Goal: Information Seeking & Learning: Check status

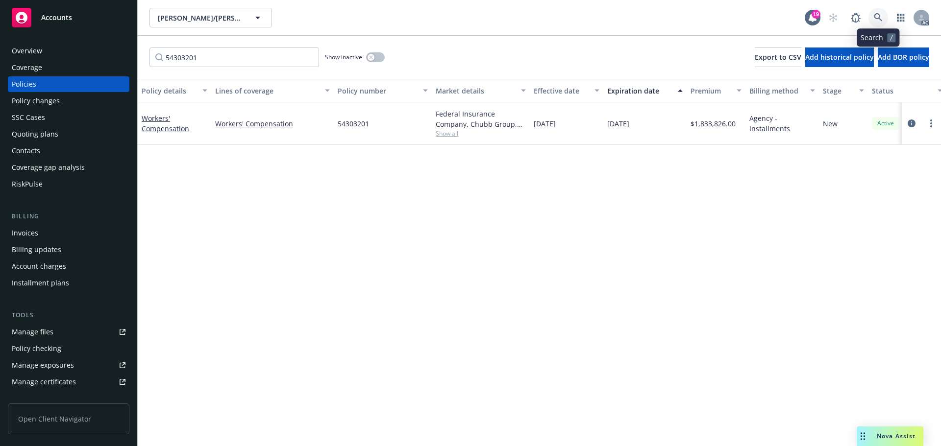
click at [883, 13] on link at bounding box center [878, 18] width 20 height 20
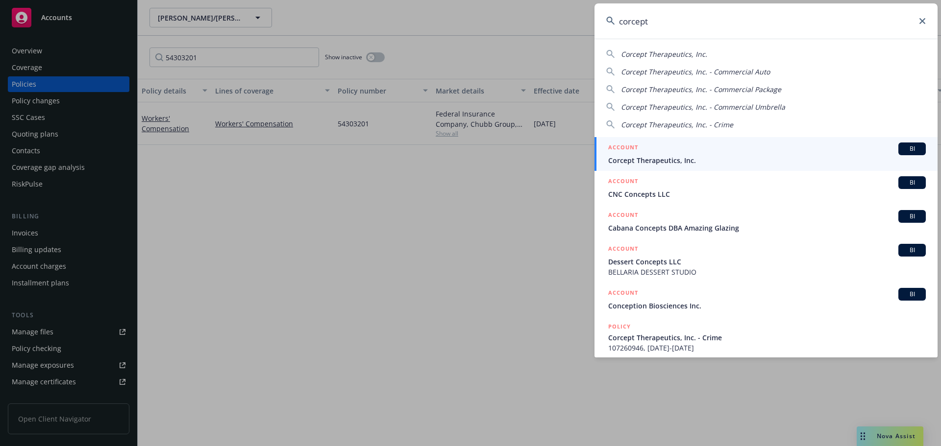
type input "corcept"
click at [772, 146] on div "ACCOUNT BI" at bounding box center [766, 149] width 317 height 13
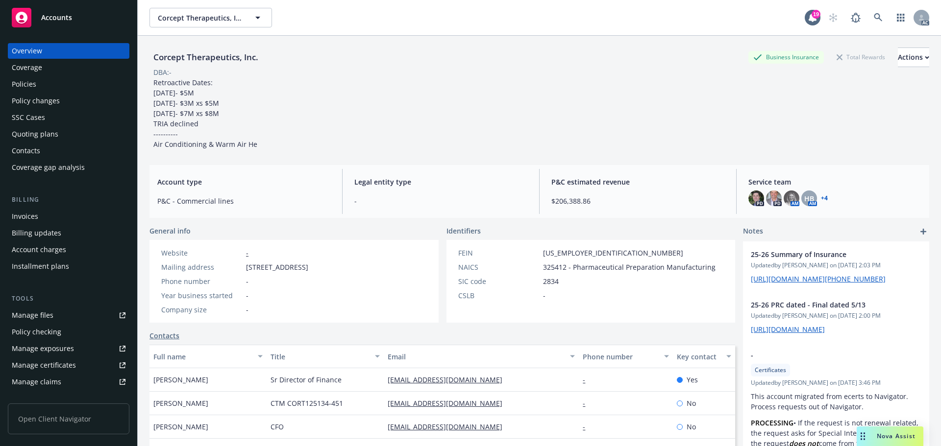
click at [51, 89] on div "Policies" at bounding box center [69, 84] width 114 height 16
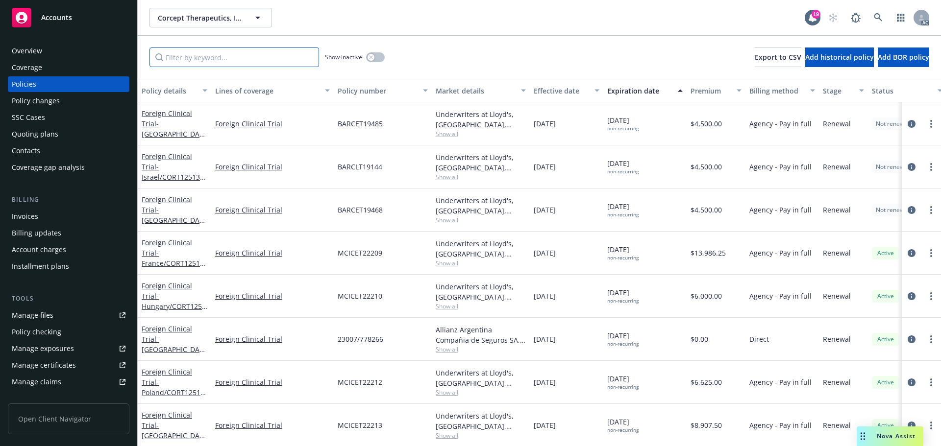
click at [198, 51] on input "Filter by keyword..." at bounding box center [234, 58] width 170 height 20
paste input "5N653376"
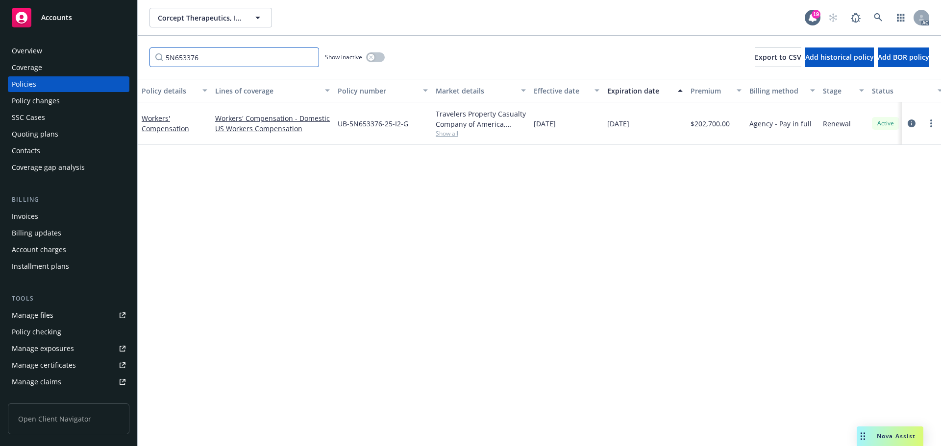
type input "5N653376"
click at [379, 51] on div "Show inactive" at bounding box center [355, 58] width 60 height 20
click at [371, 54] on div "button" at bounding box center [370, 57] width 7 height 7
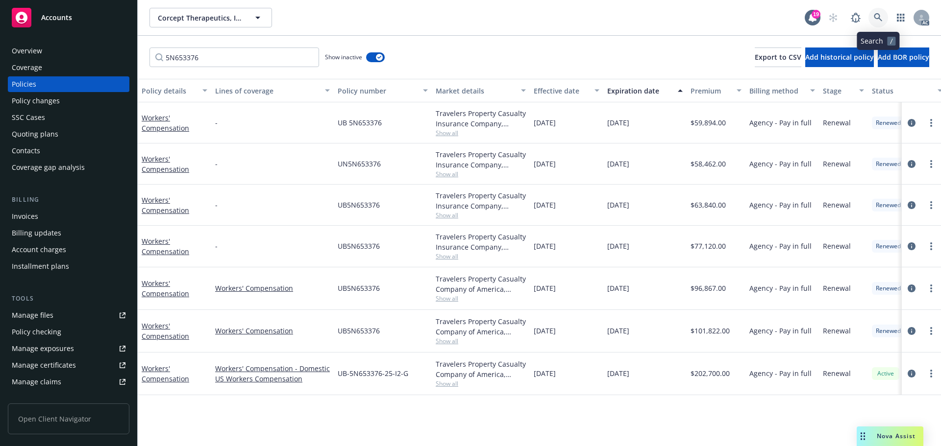
click at [883, 22] on link at bounding box center [878, 18] width 20 height 20
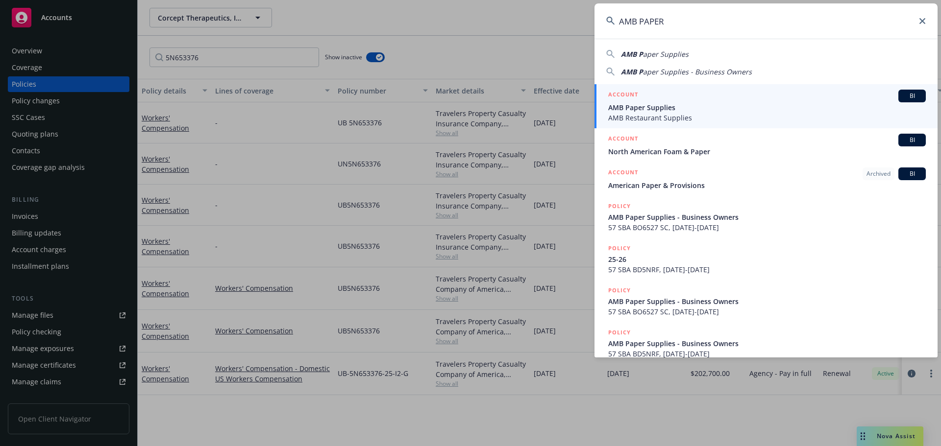
type input "AMB PAPER"
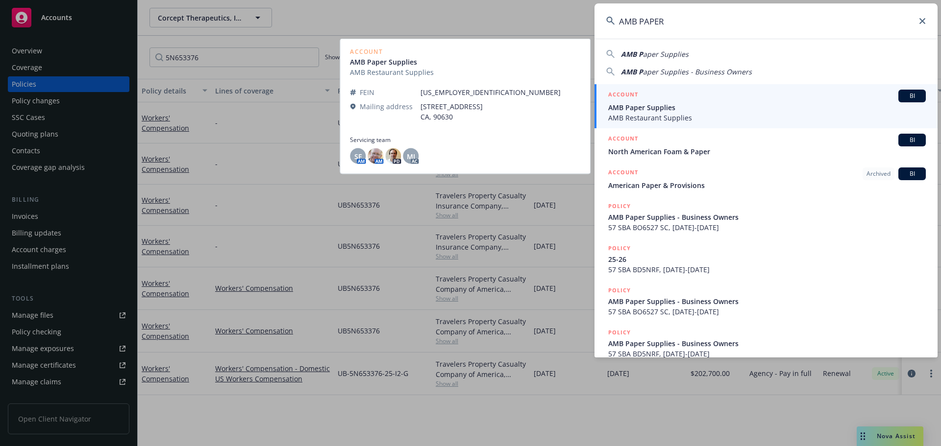
click at [694, 107] on span "AMB Paper Supplies" at bounding box center [766, 107] width 317 height 10
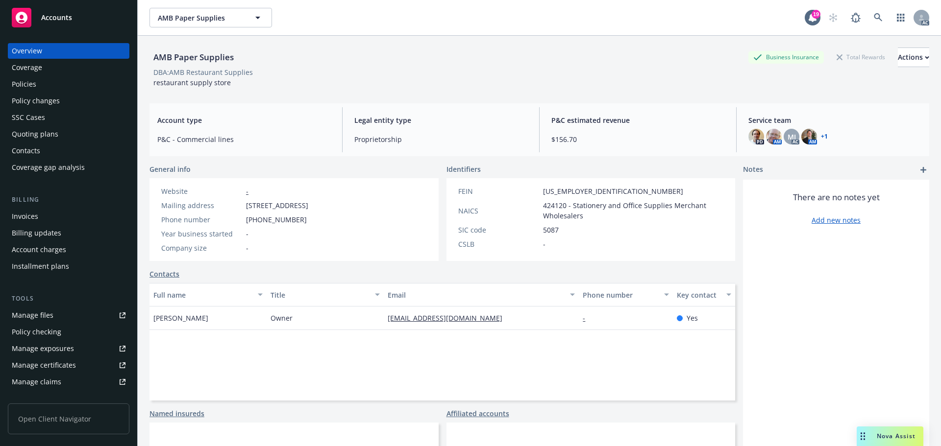
click at [74, 81] on div "Policies" at bounding box center [69, 84] width 114 height 16
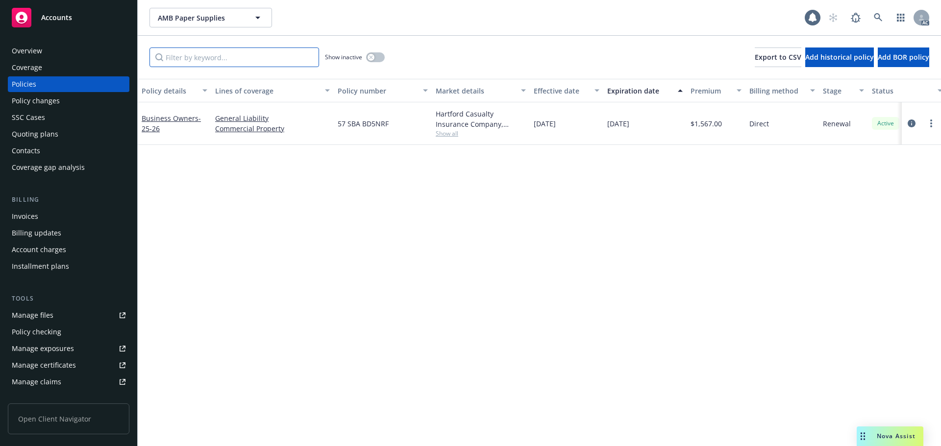
drag, startPoint x: 227, startPoint y: 59, endPoint x: 232, endPoint y: 61, distance: 5.3
click at [227, 59] on input "Filter by keyword..." at bounding box center [234, 58] width 170 height 20
paste input "BD5NRF"
type input "BD5NRF"
click at [871, 20] on link at bounding box center [878, 18] width 20 height 20
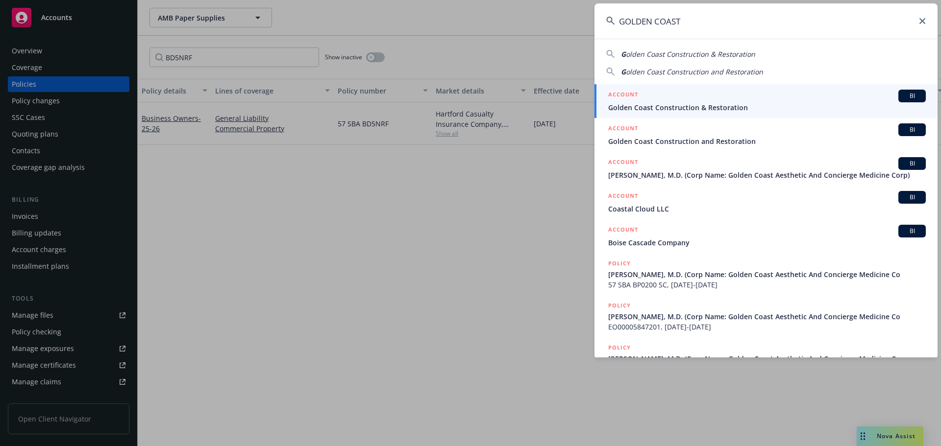
type input "GOLDEN COAST"
click at [683, 109] on span "Golden Coast Construction & Restoration" at bounding box center [766, 107] width 317 height 10
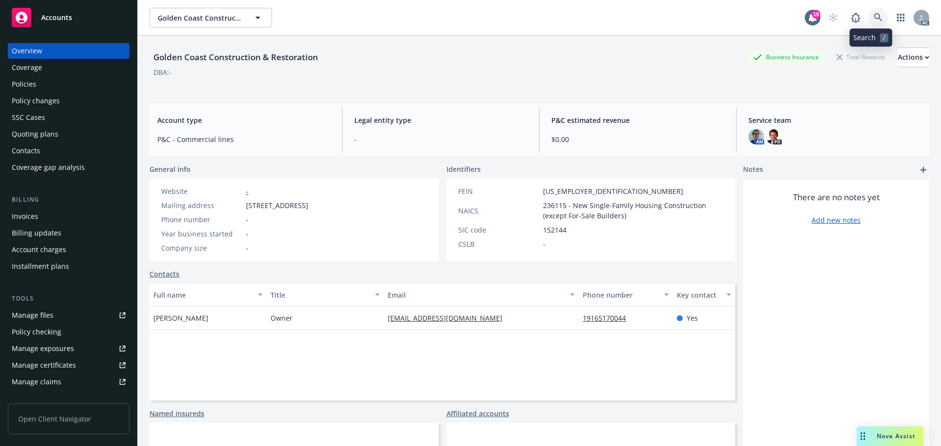
click at [870, 12] on link at bounding box center [878, 18] width 20 height 20
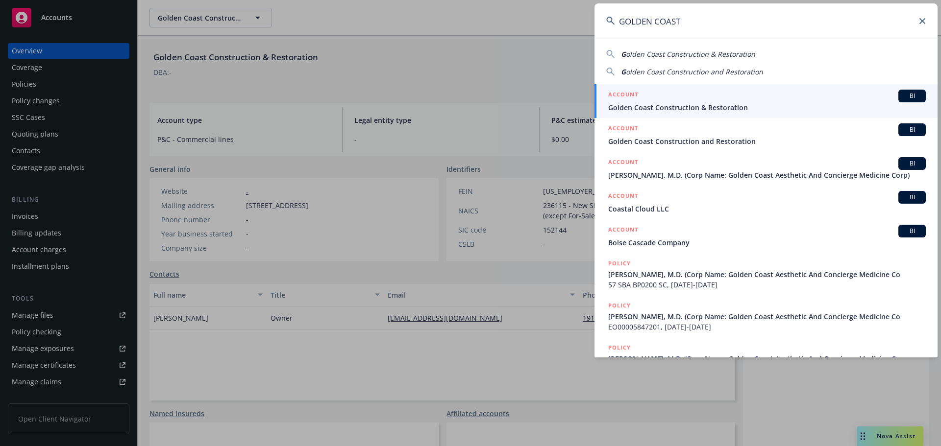
click at [856, 26] on input "GOLDEN COAST" at bounding box center [765, 20] width 343 height 35
paste input "AESTHETIC"
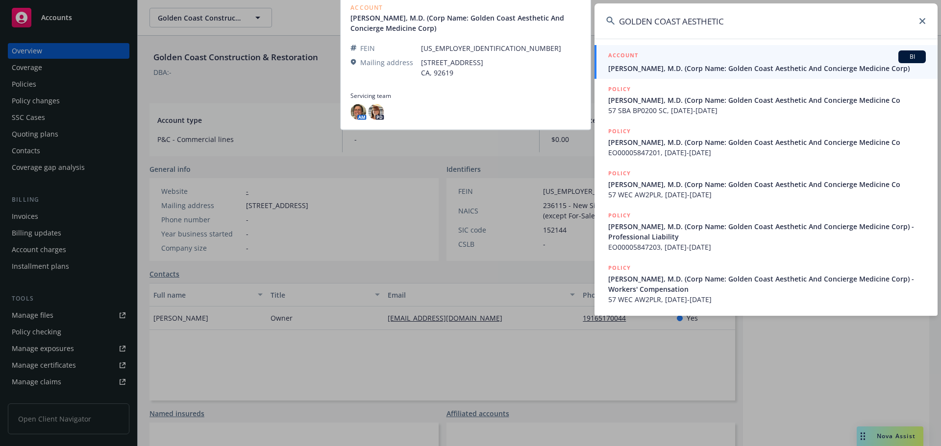
type input "GOLDEN COAST AESTHETIC"
click at [703, 63] on div "ACCOUNT BI" at bounding box center [766, 56] width 317 height 13
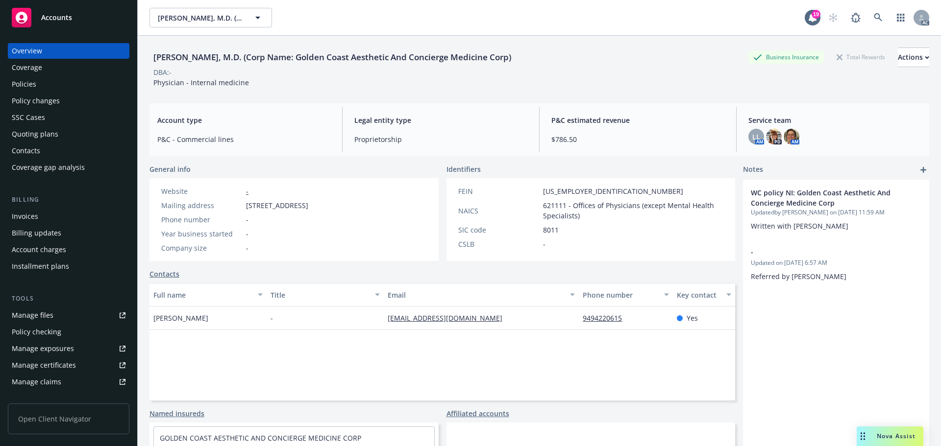
click at [169, 58] on div "[PERSON_NAME], M.D. (Corp Name: Golden Coast Aesthetic And Concierge Medicine C…" at bounding box center [331, 57] width 365 height 13
copy div "Ghalib"
click at [204, 58] on div "[PERSON_NAME], M.D. (Corp Name: Golden Coast Aesthetic And Concierge Medicine C…" at bounding box center [331, 57] width 365 height 13
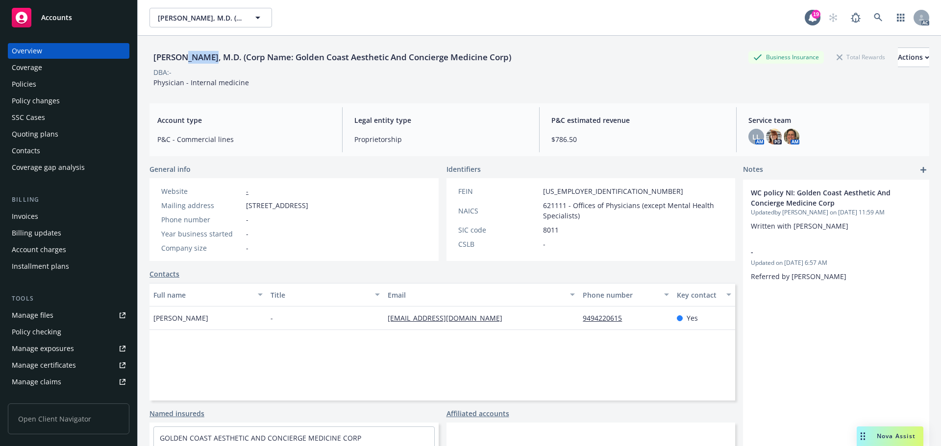
copy div "Wahidi"
click at [869, 10] on link at bounding box center [878, 18] width 20 height 20
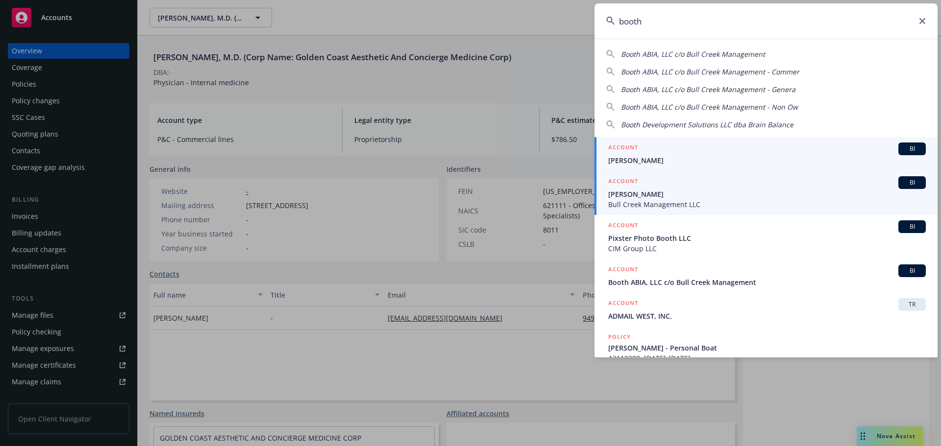
type input "booth"
click at [673, 199] on span "Bull Creek Management LLC" at bounding box center [766, 204] width 317 height 10
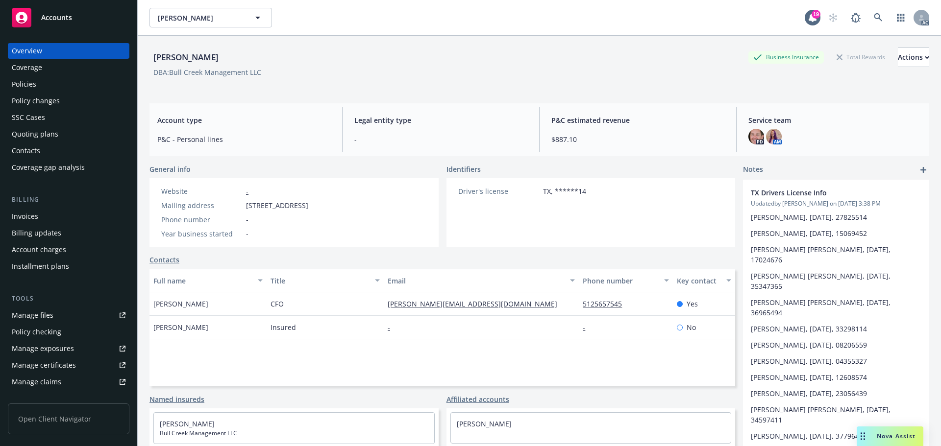
click at [43, 87] on div "Policies" at bounding box center [69, 84] width 114 height 16
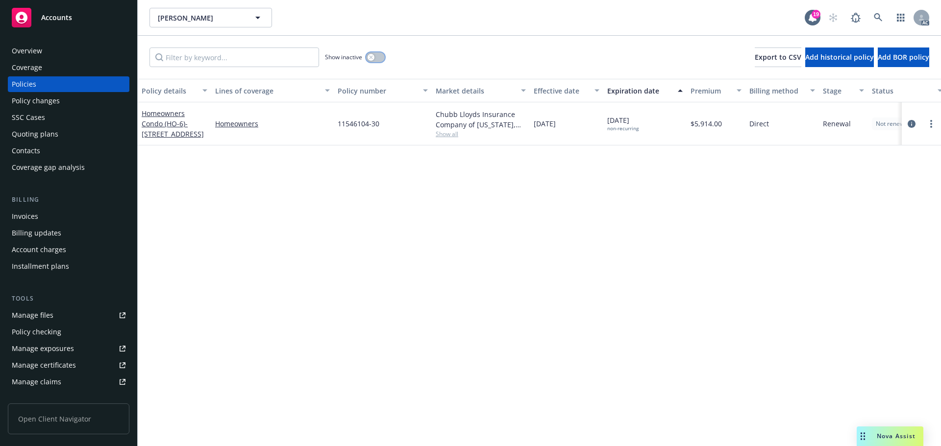
click at [379, 54] on button "button" at bounding box center [375, 57] width 19 height 10
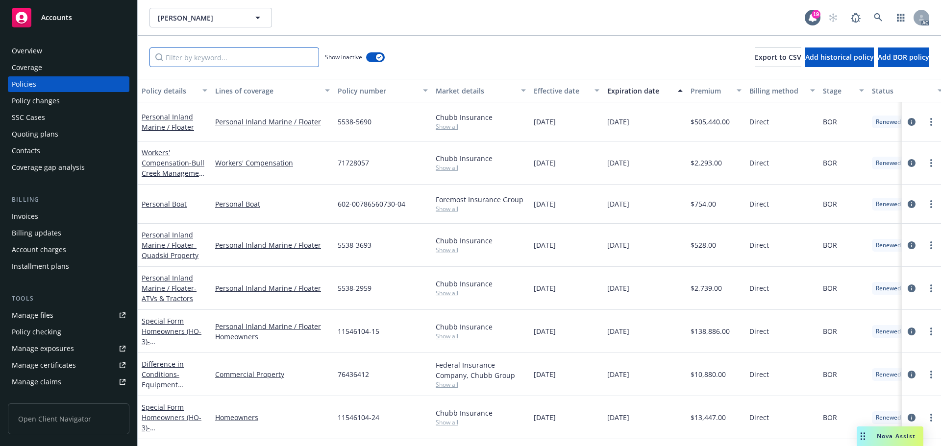
click at [195, 61] on input "Filter by keyword..." at bounding box center [234, 58] width 170 height 20
paste input "5538"
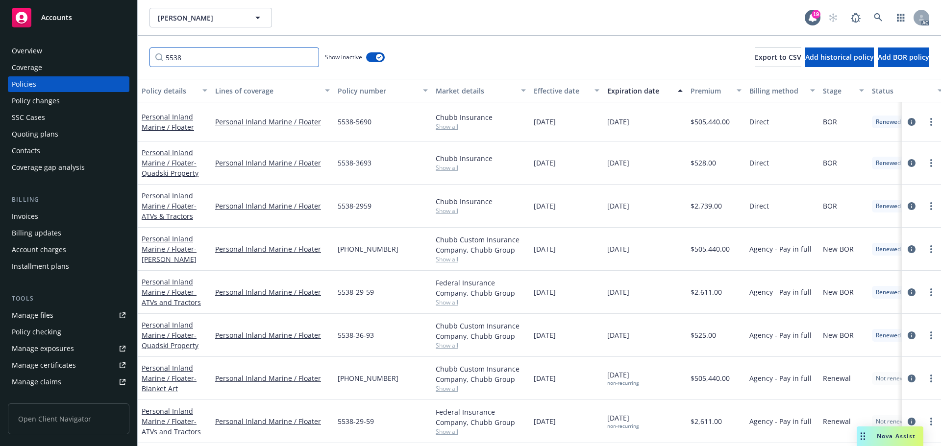
type input "5538"
click at [545, 90] on div "Effective date" at bounding box center [561, 91] width 55 height 10
click at [545, 91] on div "Effective date" at bounding box center [561, 91] width 55 height 10
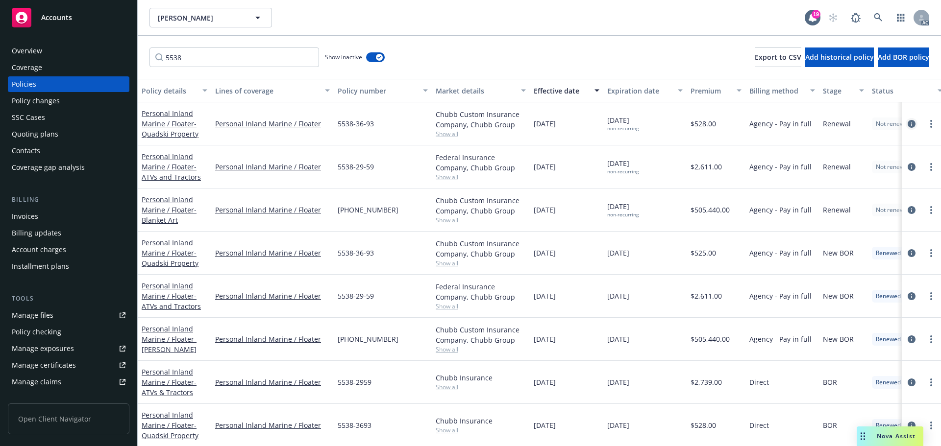
click at [905, 119] on link "circleInformation" at bounding box center [911, 124] width 12 height 12
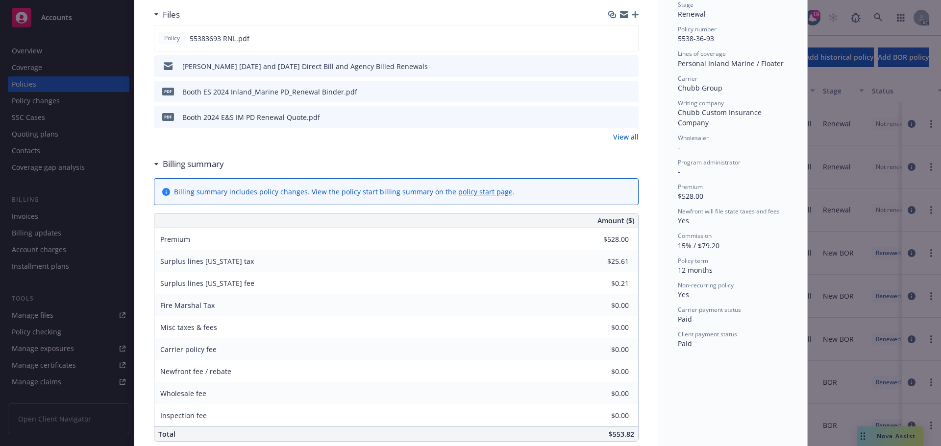
scroll to position [245, 0]
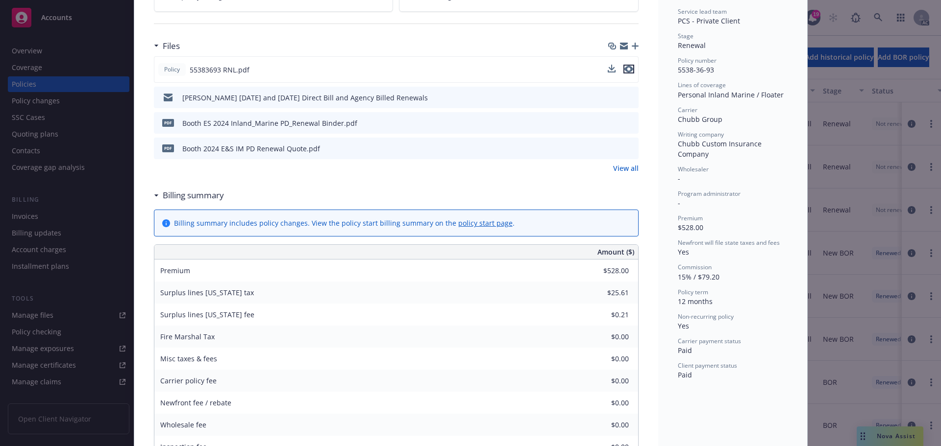
click at [624, 67] on icon "preview file" at bounding box center [628, 69] width 9 height 7
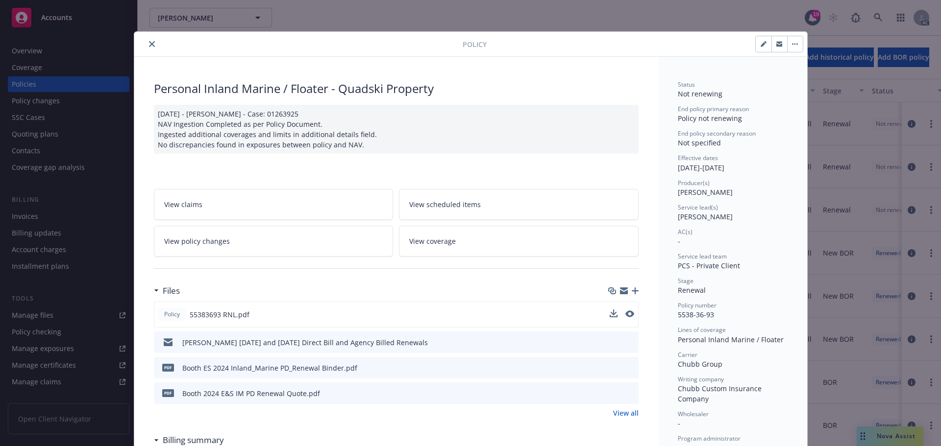
click at [150, 45] on icon "close" at bounding box center [152, 44] width 6 height 6
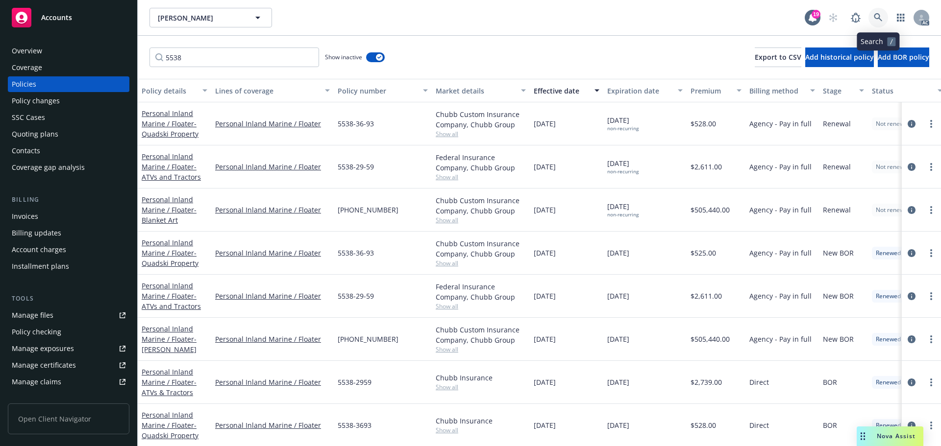
click at [883, 15] on link at bounding box center [878, 18] width 20 height 20
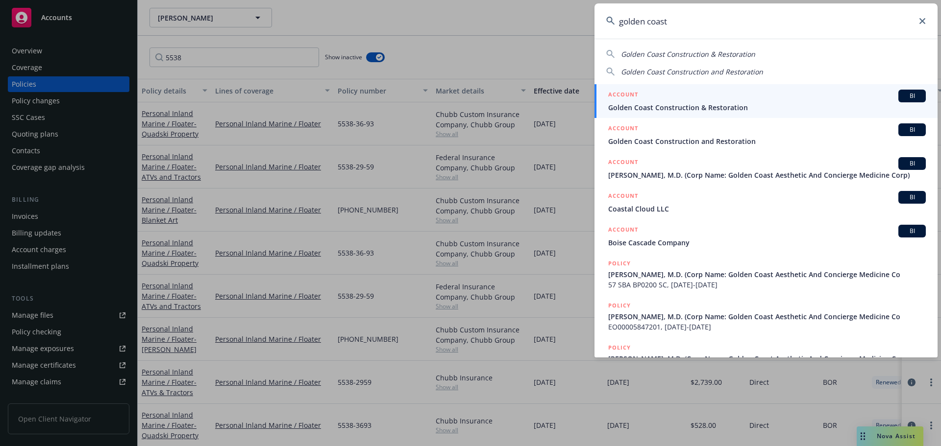
type input "golden coast"
click at [765, 99] on div "ACCOUNT BI" at bounding box center [766, 96] width 317 height 13
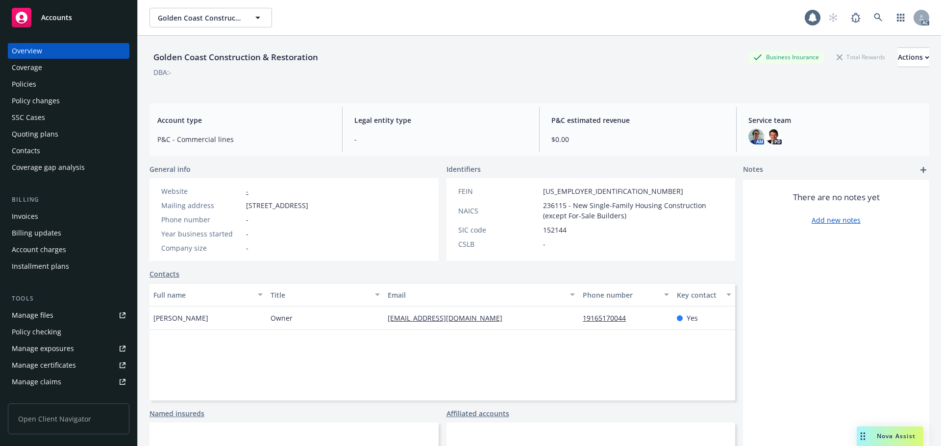
click at [62, 84] on div "Policies" at bounding box center [69, 84] width 114 height 16
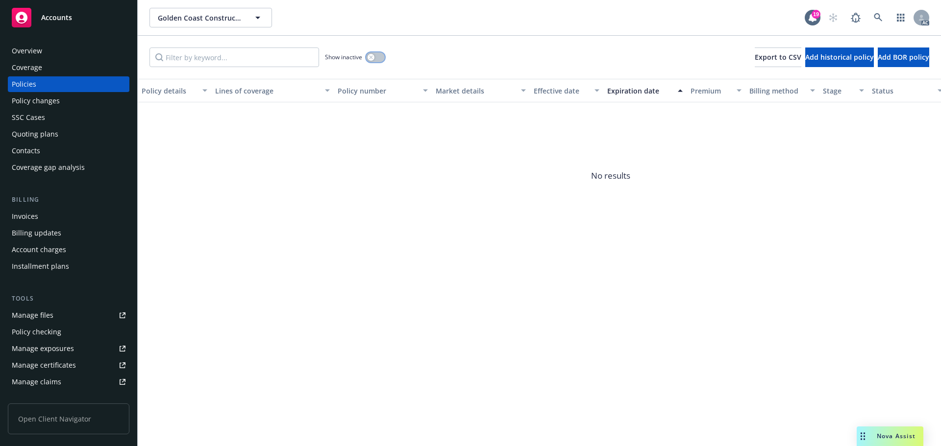
click at [373, 57] on div "button" at bounding box center [370, 57] width 7 height 7
click at [282, 62] on input "Filter by keyword..." at bounding box center [234, 58] width 170 height 20
click at [876, 17] on icon at bounding box center [878, 17] width 9 height 9
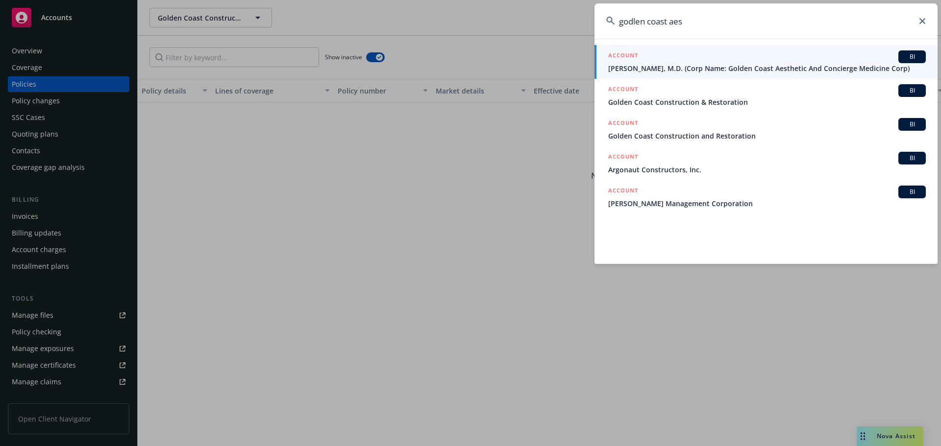
type input "godlen coast aes"
click at [776, 58] on div "ACCOUNT BI" at bounding box center [766, 56] width 317 height 13
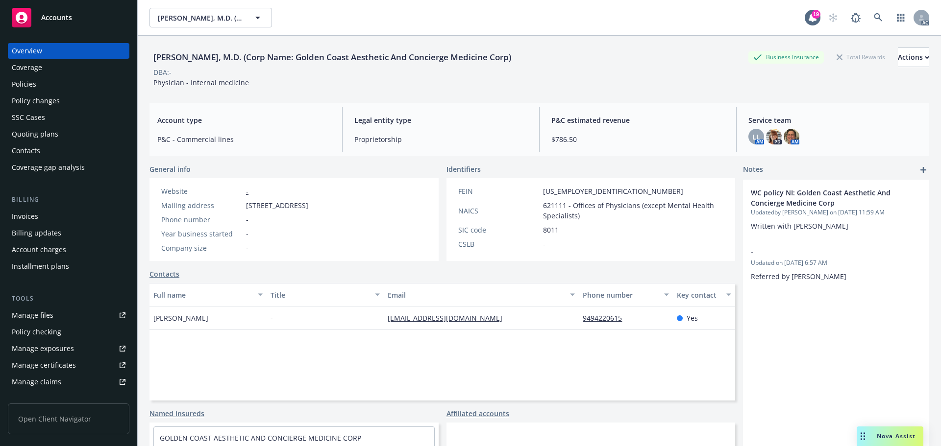
click at [62, 84] on div "Policies" at bounding box center [69, 84] width 114 height 16
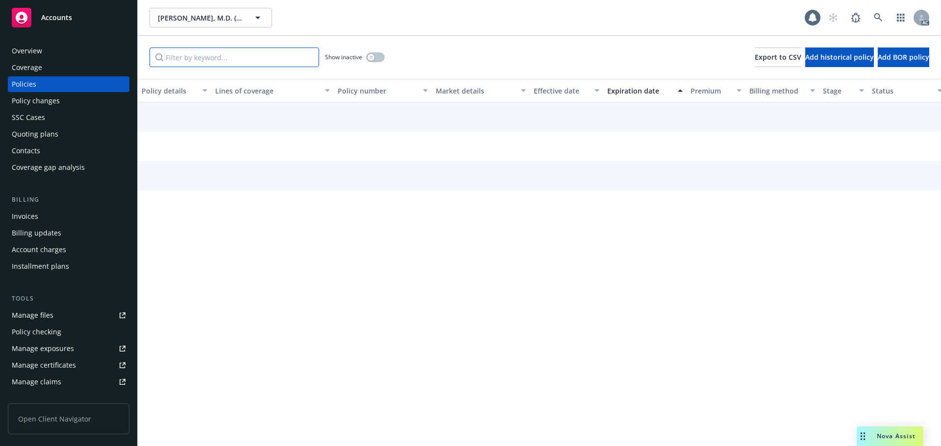
click at [256, 59] on input "Filter by keyword..." at bounding box center [234, 58] width 170 height 20
paste input "BH9RRV"
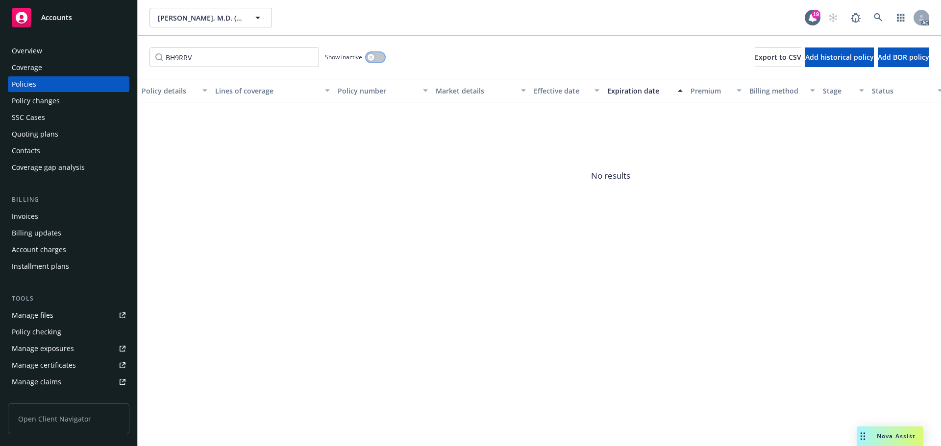
click at [373, 56] on div "button" at bounding box center [370, 57] width 7 height 7
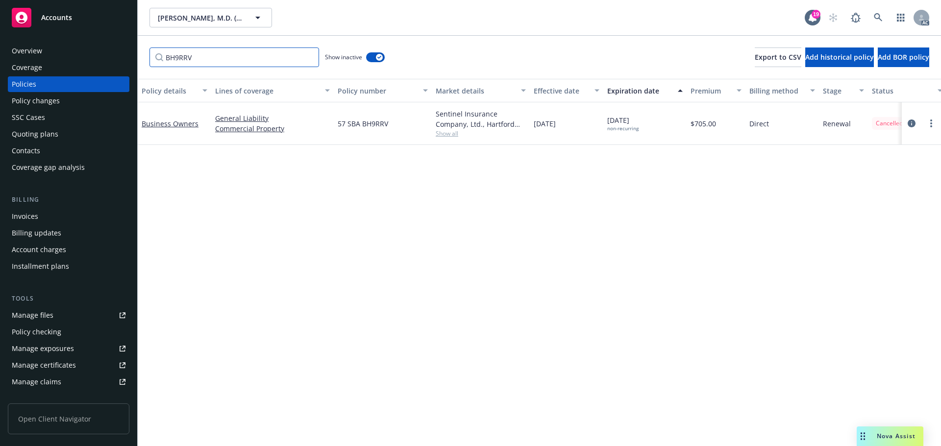
click at [221, 61] on input "BH9RRV" at bounding box center [234, 58] width 170 height 20
paste input "AW2PLR"
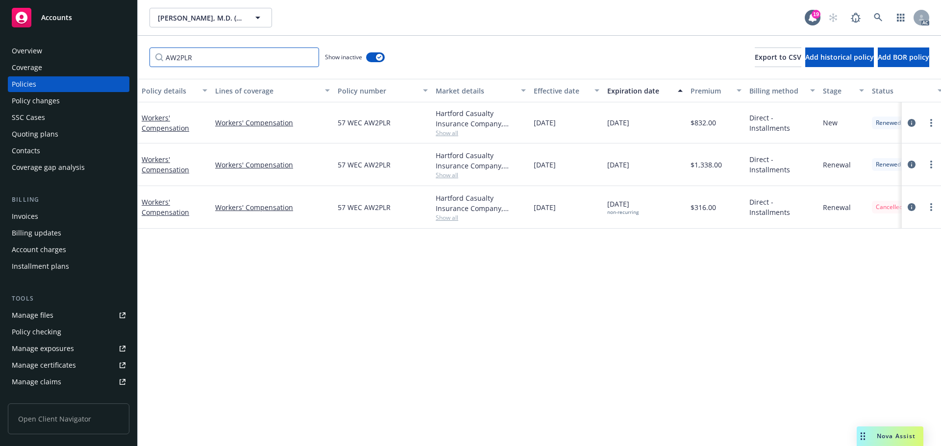
type input "AW2PLR"
click at [877, 12] on link at bounding box center [878, 18] width 20 height 20
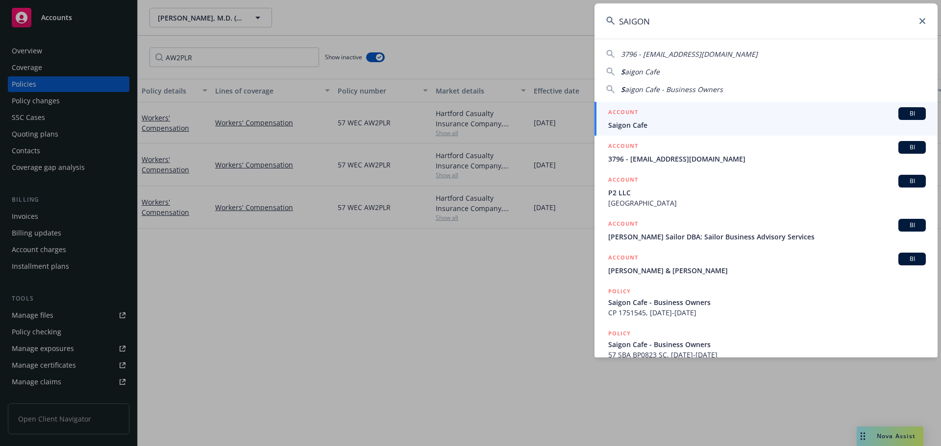
type input "SAIGON"
click at [717, 117] on div "ACCOUNT BI" at bounding box center [766, 113] width 317 height 13
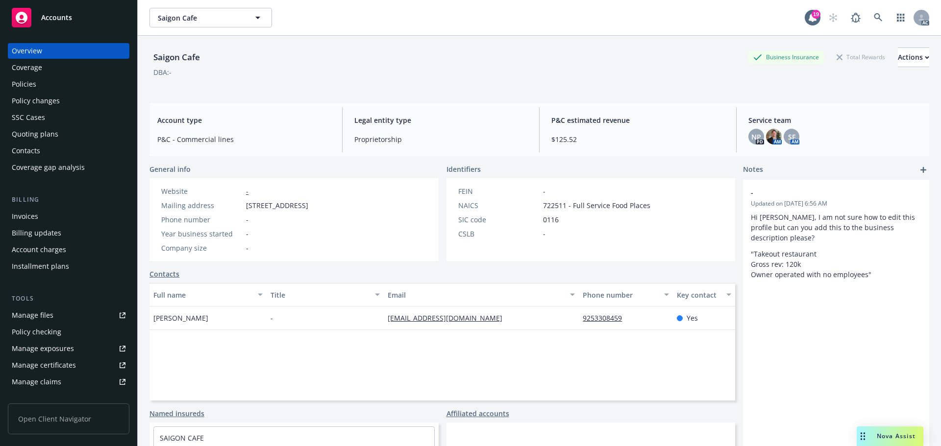
click at [30, 80] on div "Policies" at bounding box center [24, 84] width 24 height 16
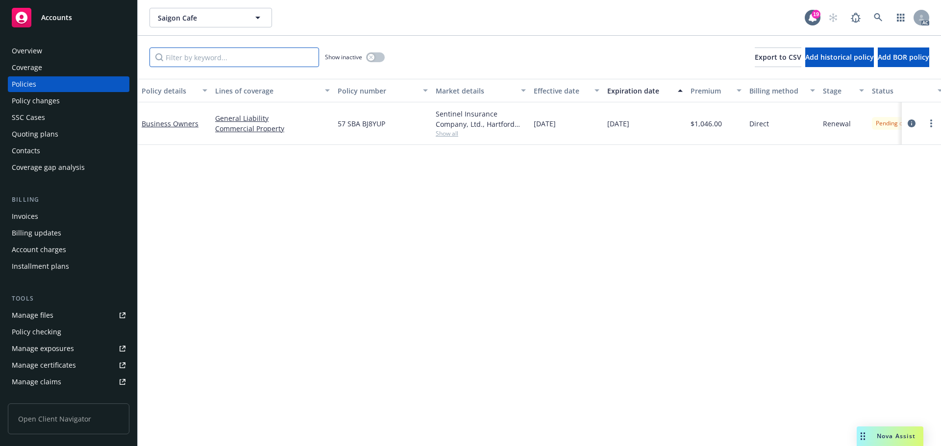
click at [212, 65] on input "Filter by keyword..." at bounding box center [234, 58] width 170 height 20
paste input "BP0823"
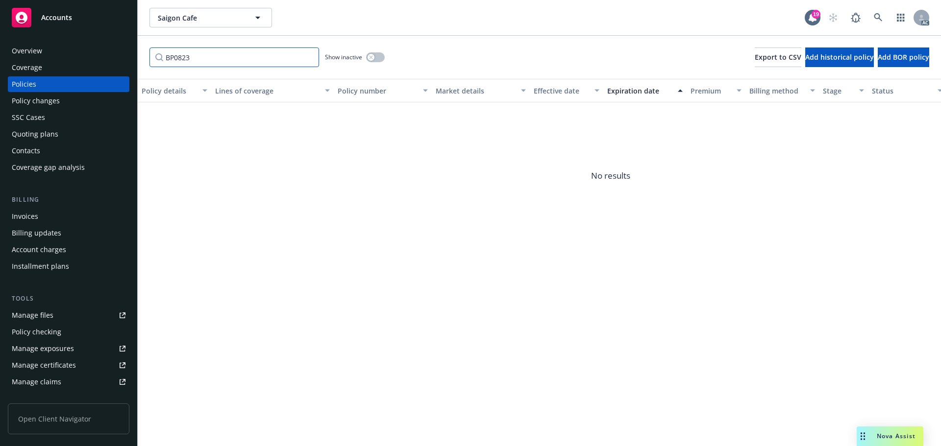
type input "BP0823"
click at [375, 59] on button "button" at bounding box center [375, 57] width 19 height 10
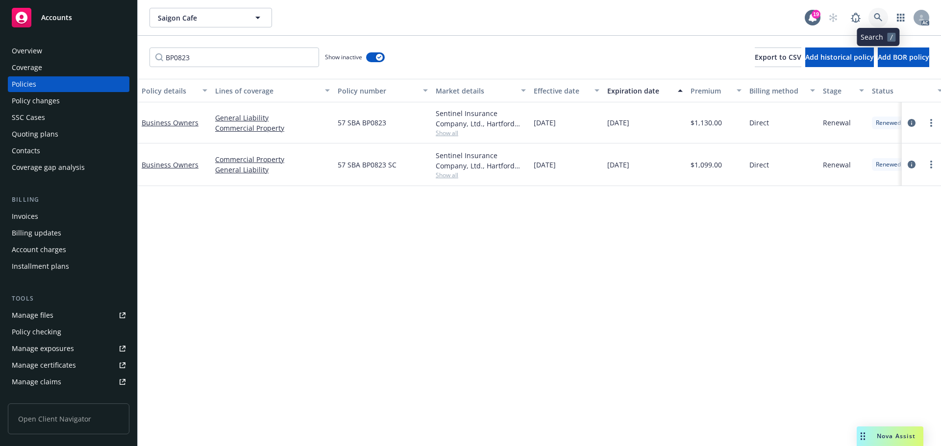
click at [879, 15] on icon at bounding box center [878, 17] width 9 height 9
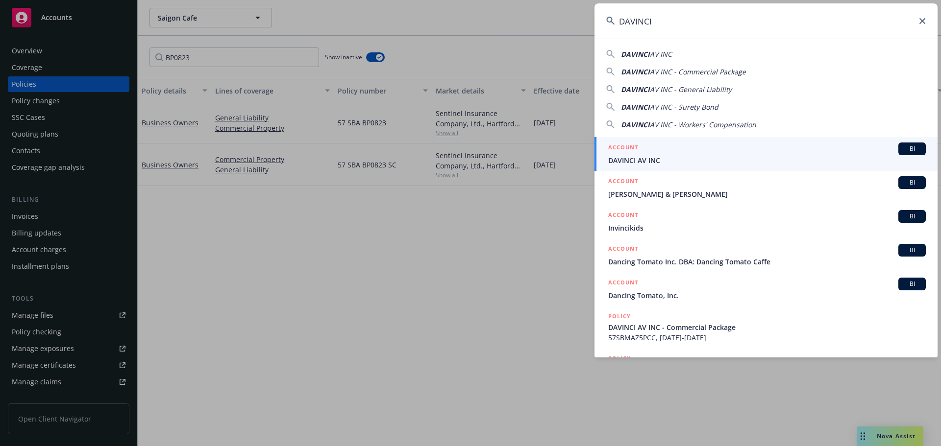
type input "DAVINCI"
click at [679, 151] on div "ACCOUNT BI" at bounding box center [766, 149] width 317 height 13
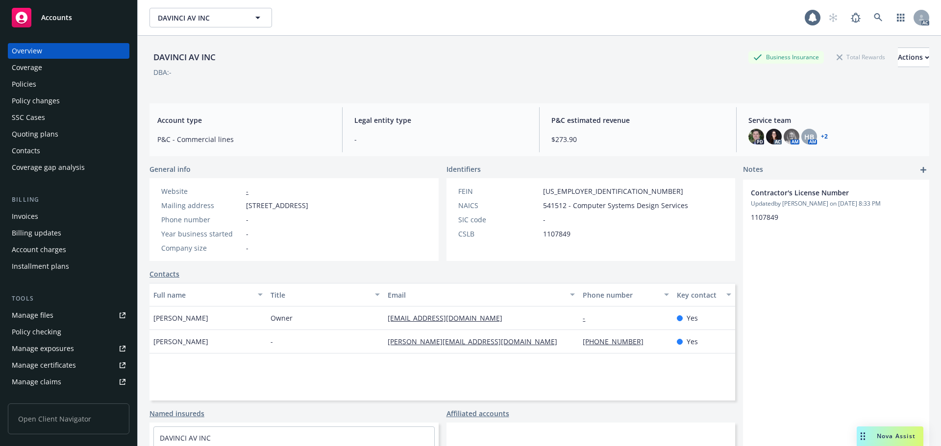
click at [84, 84] on div "Policies" at bounding box center [69, 84] width 114 height 16
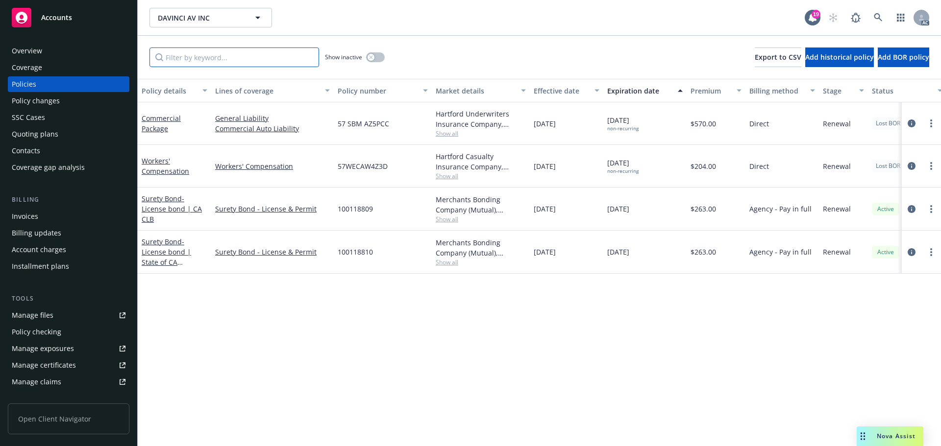
click at [231, 58] on input "Filter by keyword..." at bounding box center [234, 58] width 170 height 20
paste input "AW4Z3D"
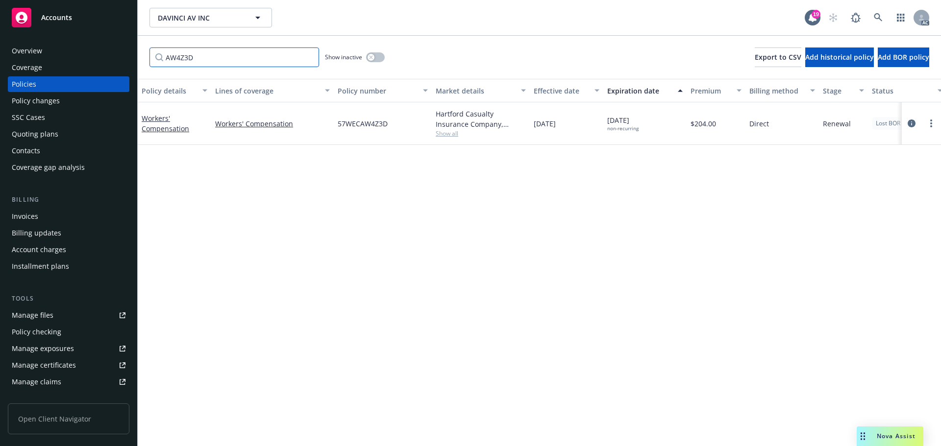
type input "AW4Z3D"
click at [875, 19] on icon at bounding box center [878, 17] width 9 height 9
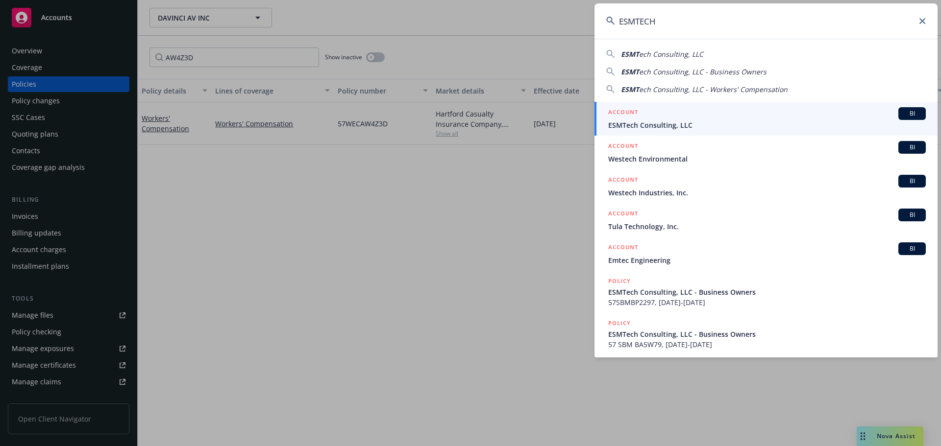
type input "ESMTECH"
click at [716, 121] on span "ESMTech Consulting, LLC" at bounding box center [766, 125] width 317 height 10
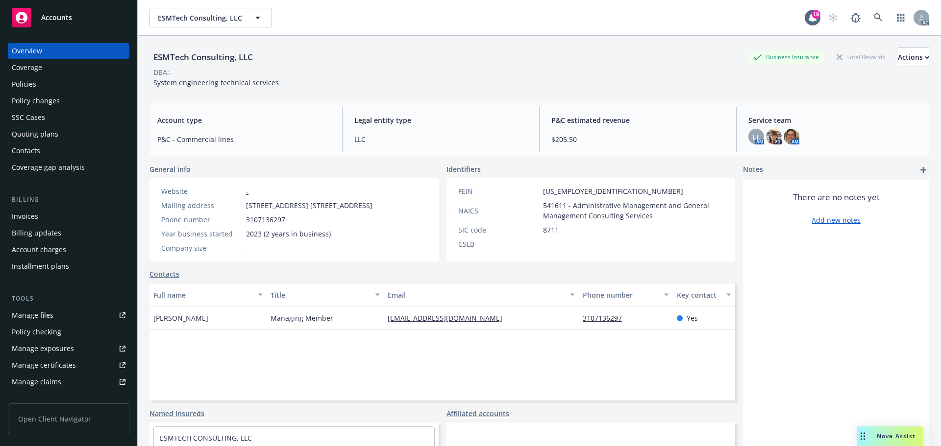
click at [58, 85] on div "Policies" at bounding box center [69, 84] width 114 height 16
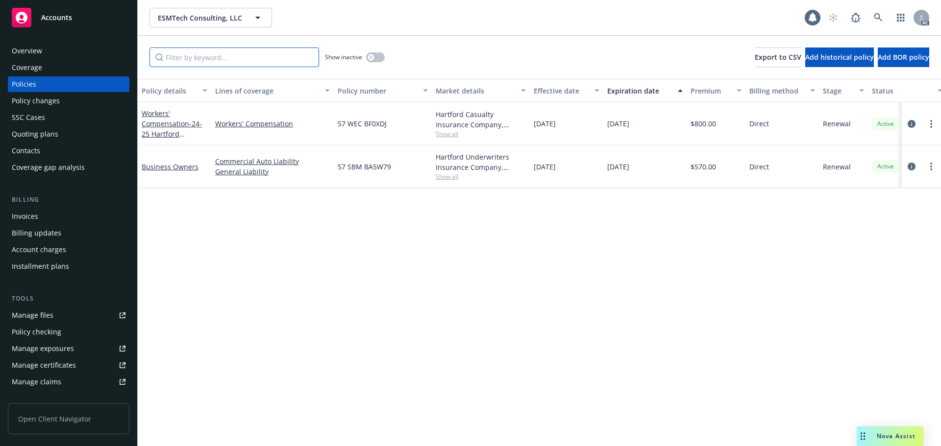
click at [221, 57] on input "Filter by keyword..." at bounding box center [234, 58] width 170 height 20
paste input "BF0XDJ"
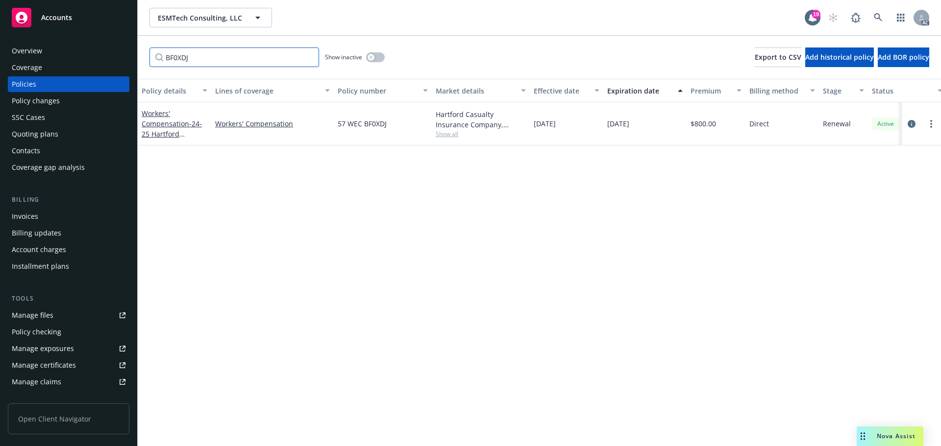
type input "BF0XDJ"
click at [876, 18] on icon at bounding box center [878, 17] width 9 height 9
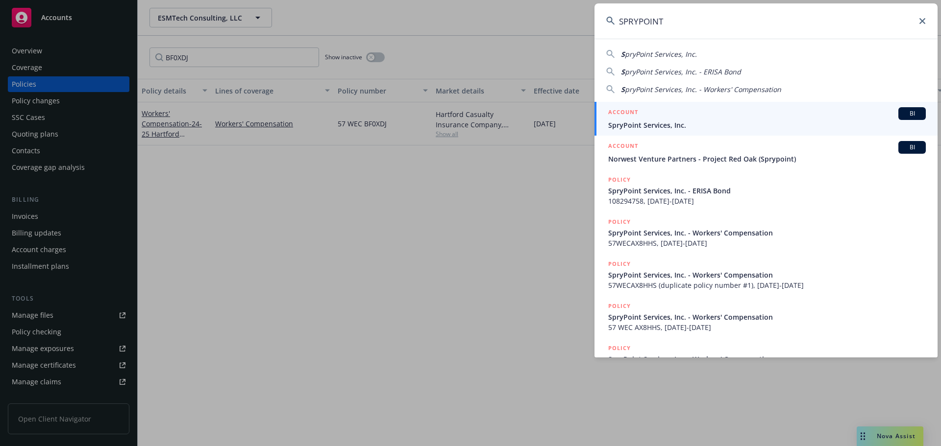
type input "SPRYPOINT"
click at [678, 123] on span "SpryPoint Services, Inc." at bounding box center [766, 125] width 317 height 10
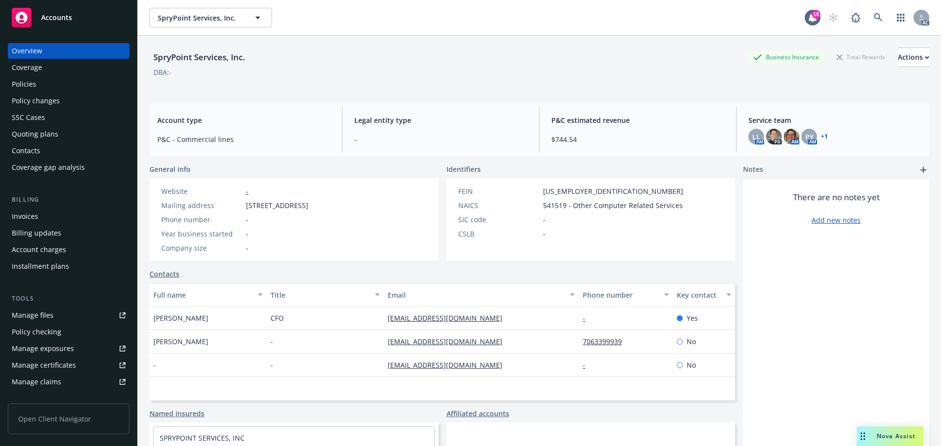
click at [52, 88] on div "Policies" at bounding box center [69, 84] width 114 height 16
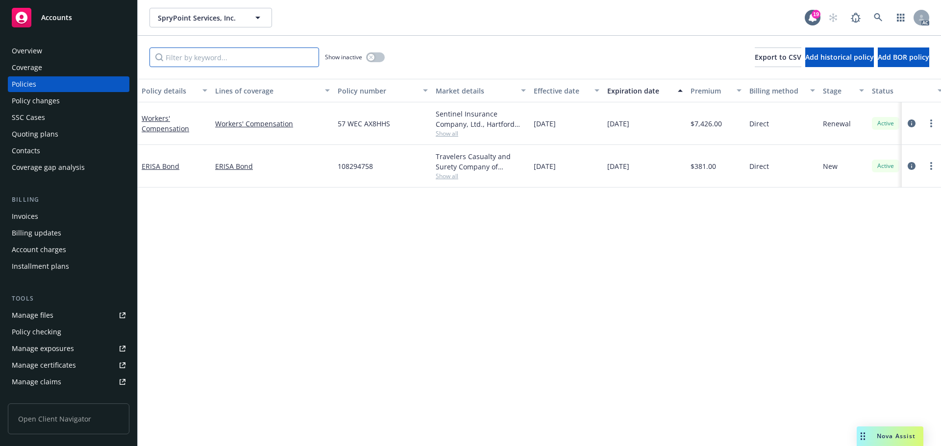
click at [205, 58] on input "Filter by keyword..." at bounding box center [234, 58] width 170 height 20
paste input "AX8HHS"
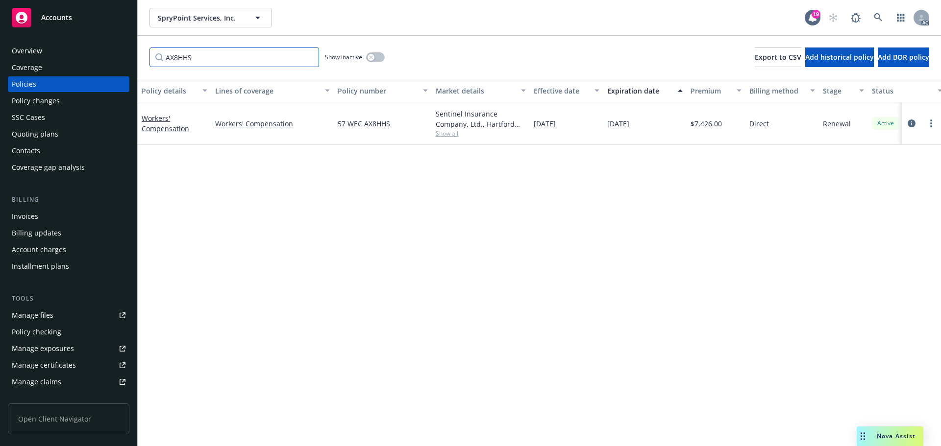
type input "AX8HHS"
click at [884, 21] on link at bounding box center [878, 18] width 20 height 20
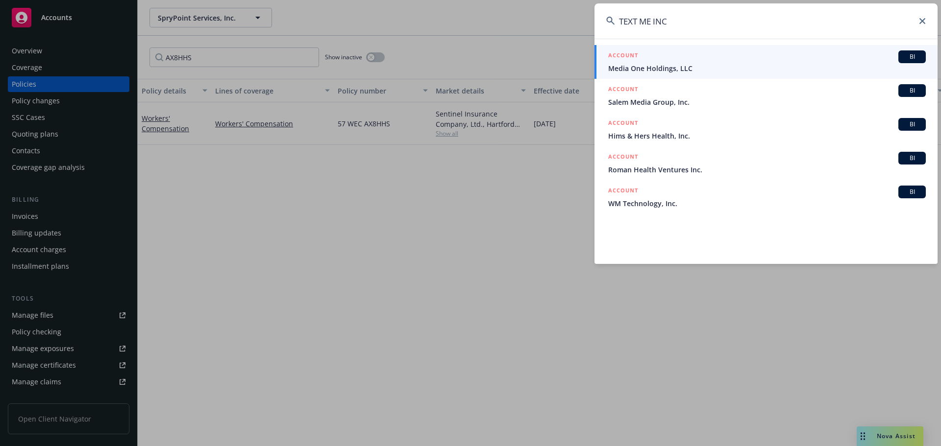
type input "TEXT ME INC"
drag, startPoint x: 669, startPoint y: 67, endPoint x: 660, endPoint y: 67, distance: 8.8
click at [669, 67] on span "Media One Holdings, LLC" at bounding box center [766, 68] width 317 height 10
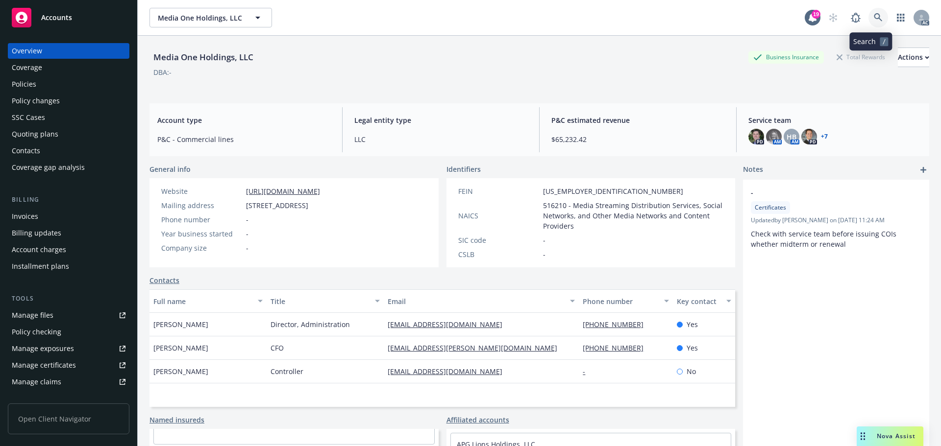
click at [874, 14] on icon at bounding box center [878, 17] width 9 height 9
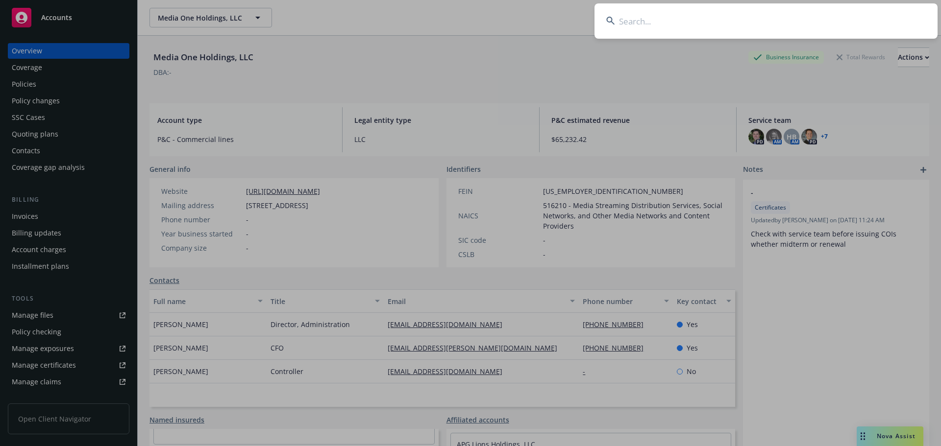
type input "BB2K3X"
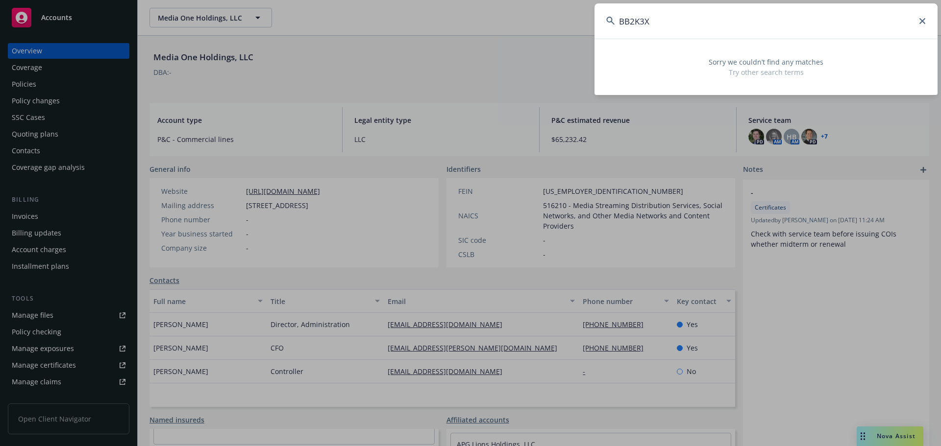
drag, startPoint x: 660, startPoint y: 21, endPoint x: 596, endPoint y: 21, distance: 63.7
click at [596, 21] on input "BB2K3X" at bounding box center [765, 20] width 343 height 35
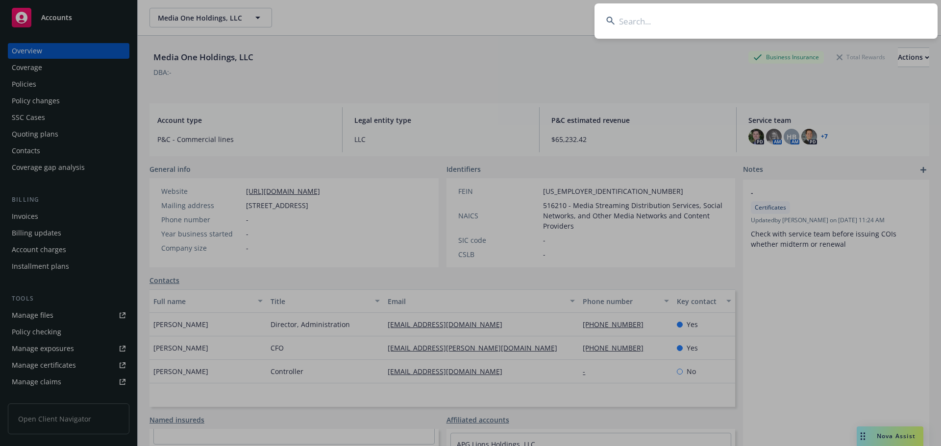
click at [860, 22] on input at bounding box center [765, 20] width 343 height 35
paste input "Textme, Incorporated"
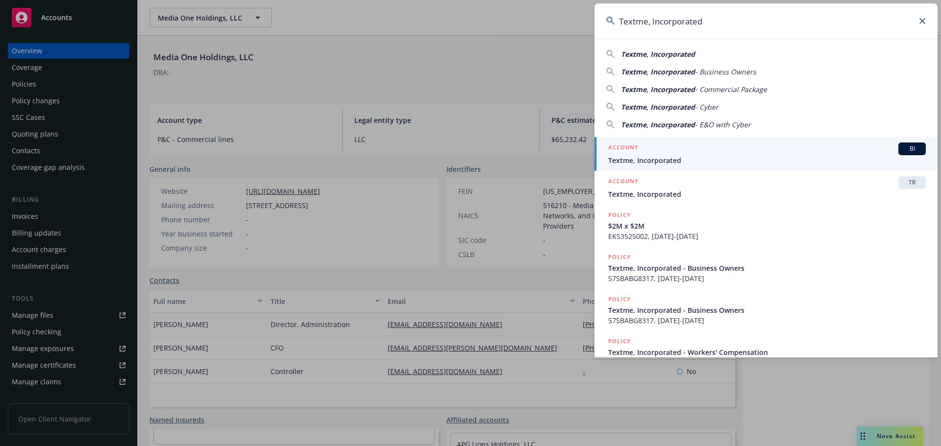
type input "Textme, Incorporated"
click at [709, 152] on div "ACCOUNT BI" at bounding box center [766, 149] width 317 height 13
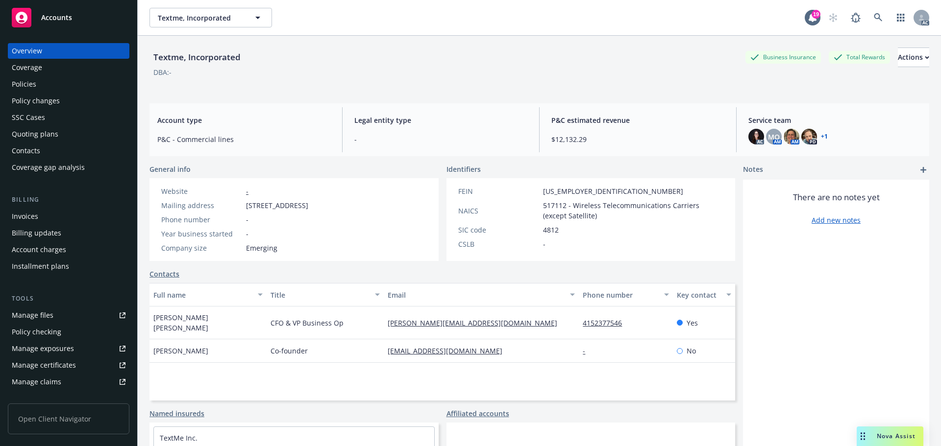
click at [40, 85] on div "Policies" at bounding box center [69, 84] width 114 height 16
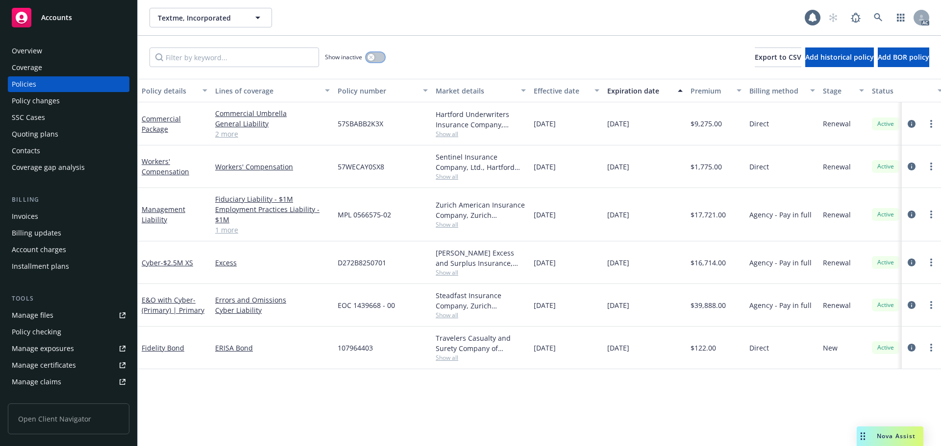
click at [374, 52] on button "button" at bounding box center [375, 57] width 19 height 10
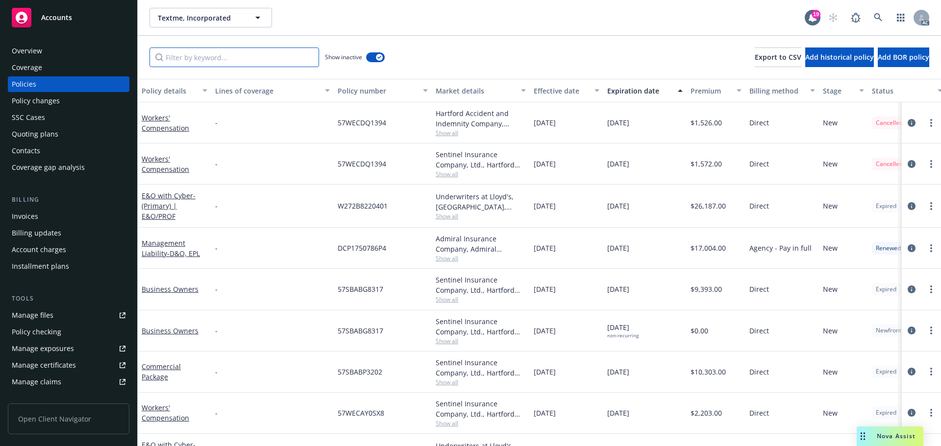
click at [272, 58] on input "Filter by keyword..." at bounding box center [234, 58] width 170 height 20
paste input "BB2K3X"
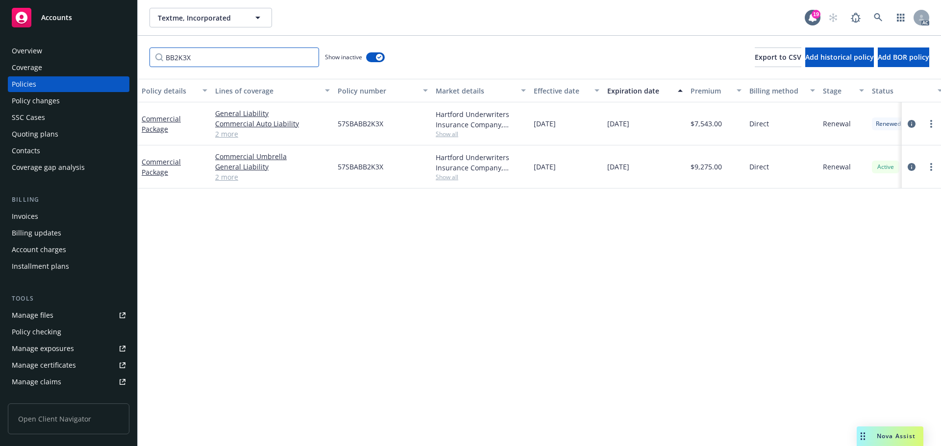
type input "BB2K3X"
click at [876, 14] on icon at bounding box center [878, 17] width 8 height 8
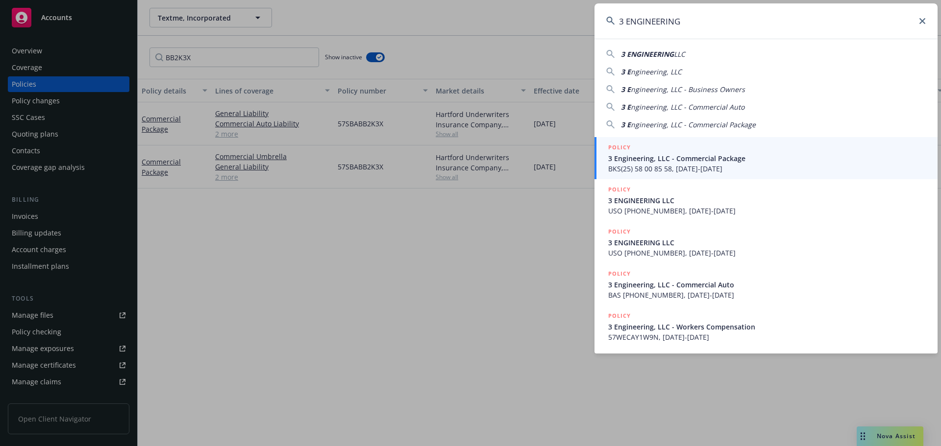
type input "3 ENGINEERING"
click at [691, 166] on span "BKS(25) 58 00 85 58, [DATE]-[DATE]" at bounding box center [766, 169] width 317 height 10
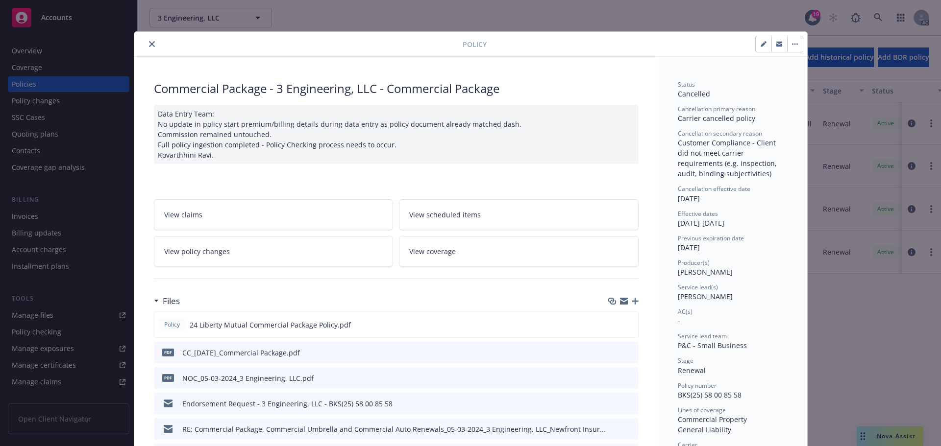
click at [59, 49] on div "Policy Commercial Package - 3 Engineering, LLC - Commercial Package Data Entry …" at bounding box center [470, 223] width 941 height 446
click at [72, 49] on div "Policy Commercial Package - 3 Engineering, LLC - Commercial Package Data Entry …" at bounding box center [470, 223] width 941 height 446
drag, startPoint x: 158, startPoint y: 43, endPoint x: 151, endPoint y: 44, distance: 6.9
click at [158, 43] on div at bounding box center [300, 44] width 324 height 12
drag, startPoint x: 149, startPoint y: 44, endPoint x: 71, endPoint y: 45, distance: 78.4
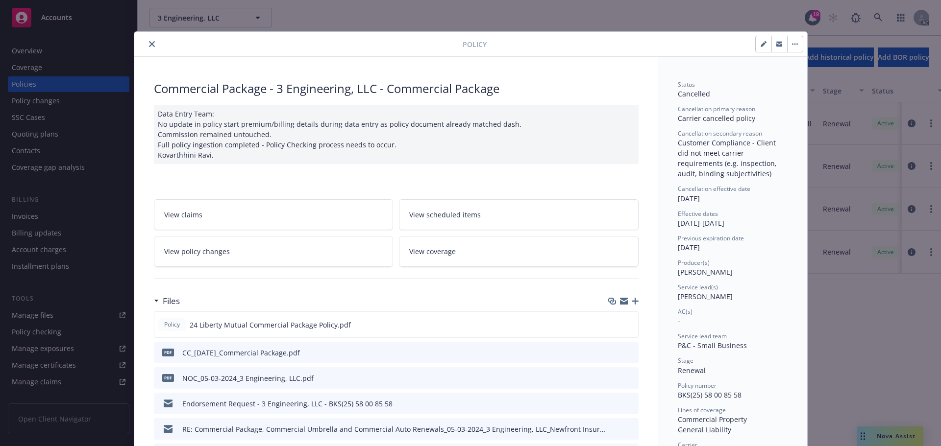
click at [149, 44] on icon "close" at bounding box center [152, 44] width 6 height 6
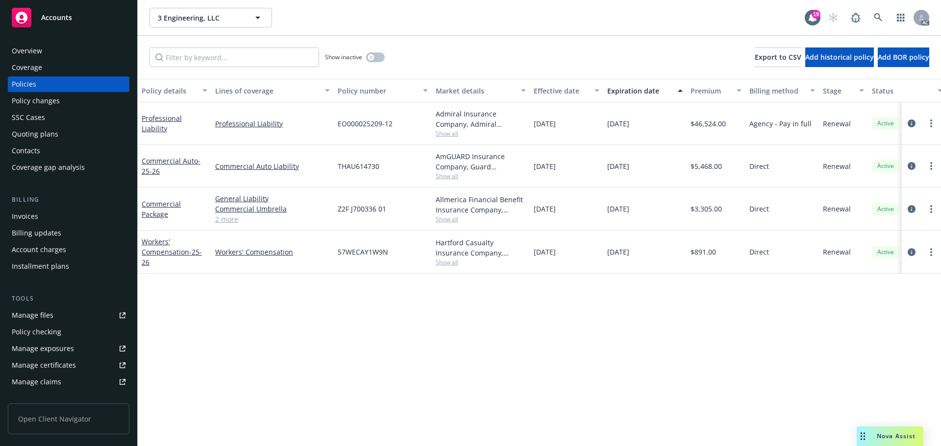
click at [54, 46] on div "Overview" at bounding box center [69, 51] width 114 height 16
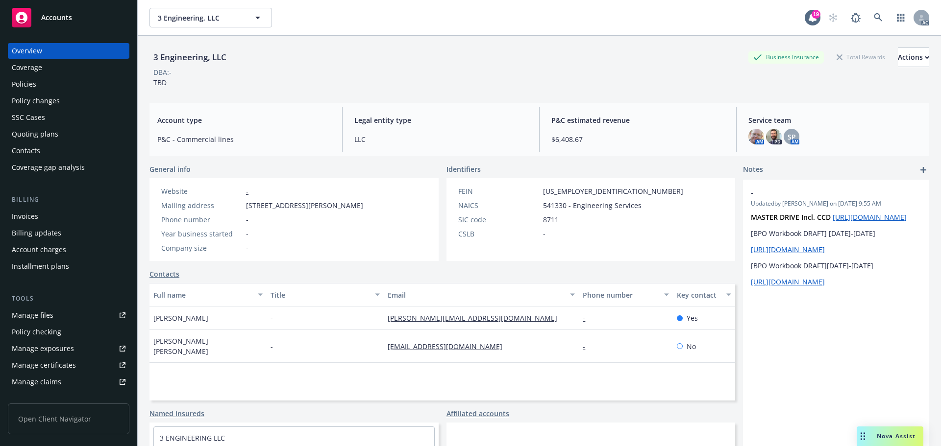
click at [59, 75] on div "Coverage" at bounding box center [69, 68] width 114 height 16
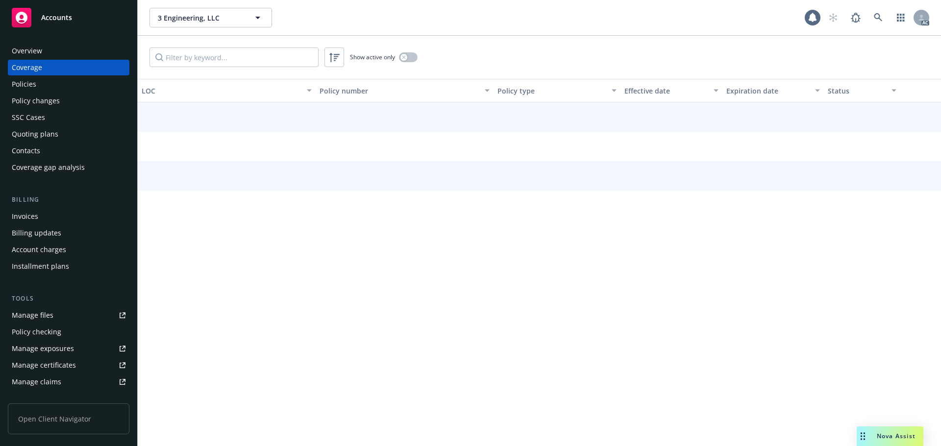
click at [57, 86] on div "Policies" at bounding box center [69, 84] width 114 height 16
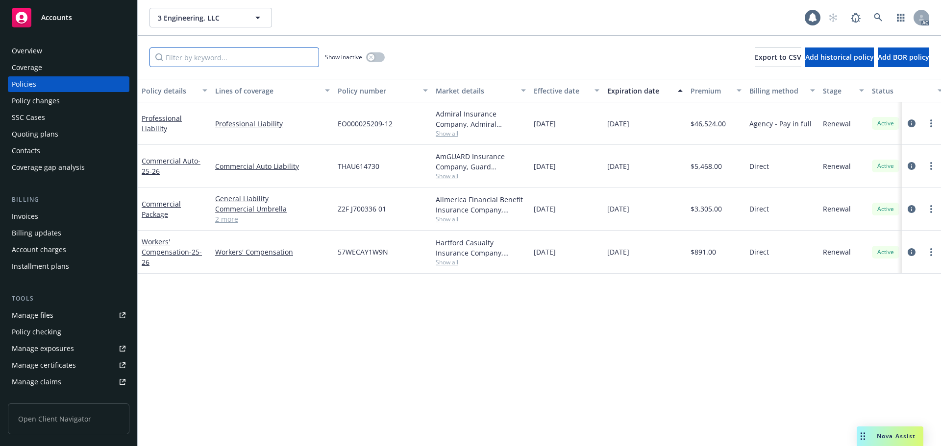
click at [235, 62] on input "Filter by keyword..." at bounding box center [234, 58] width 170 height 20
paste input "AY1W9N"
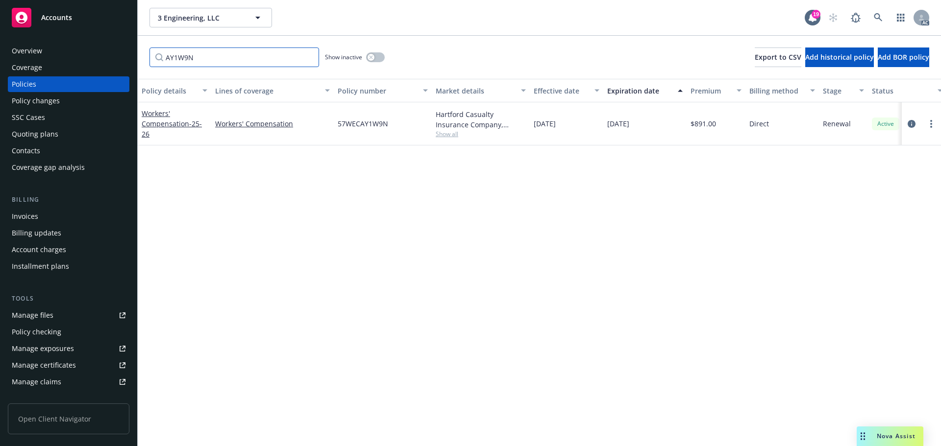
type input "AY1W9N"
drag, startPoint x: 378, startPoint y: 54, endPoint x: 372, endPoint y: 91, distance: 36.7
click at [378, 55] on button "button" at bounding box center [375, 57] width 19 height 10
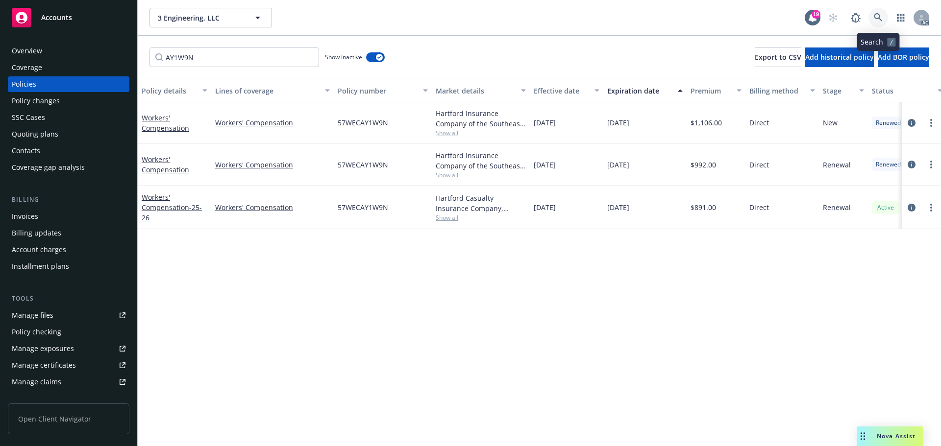
click at [876, 23] on link at bounding box center [878, 18] width 20 height 20
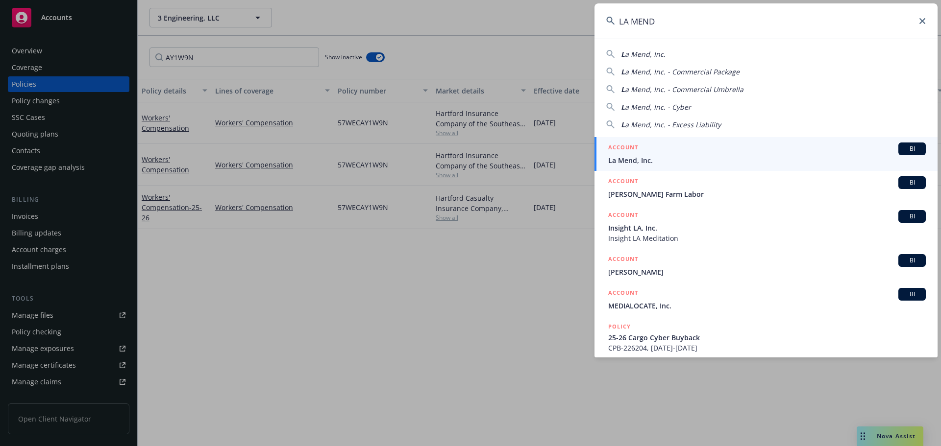
type input "LA MEND"
drag, startPoint x: 670, startPoint y: 154, endPoint x: 594, endPoint y: 82, distance: 104.3
click at [670, 154] on div "ACCOUNT BI" at bounding box center [766, 149] width 317 height 13
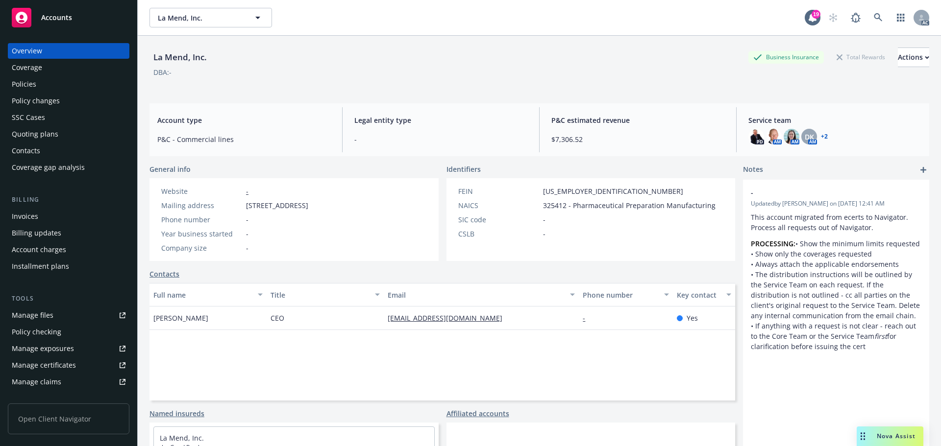
click at [81, 85] on div "Policies" at bounding box center [69, 84] width 114 height 16
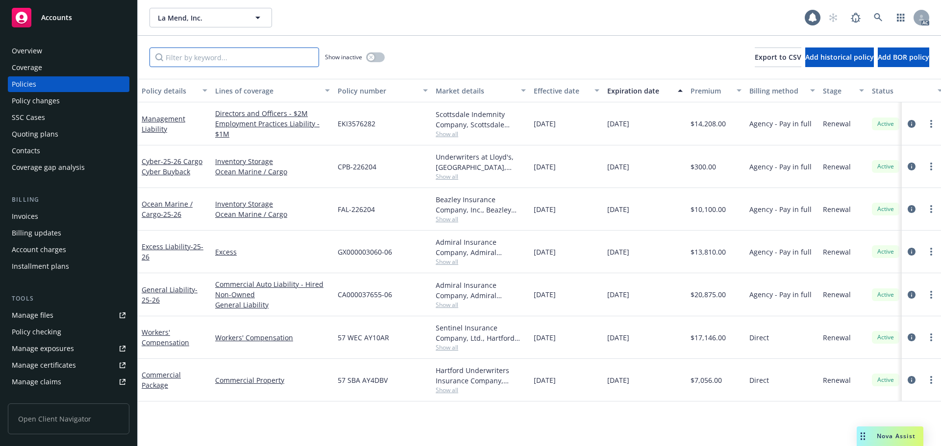
click at [239, 57] on input "Filter by keyword..." at bounding box center [234, 58] width 170 height 20
paste input "AY10AR"
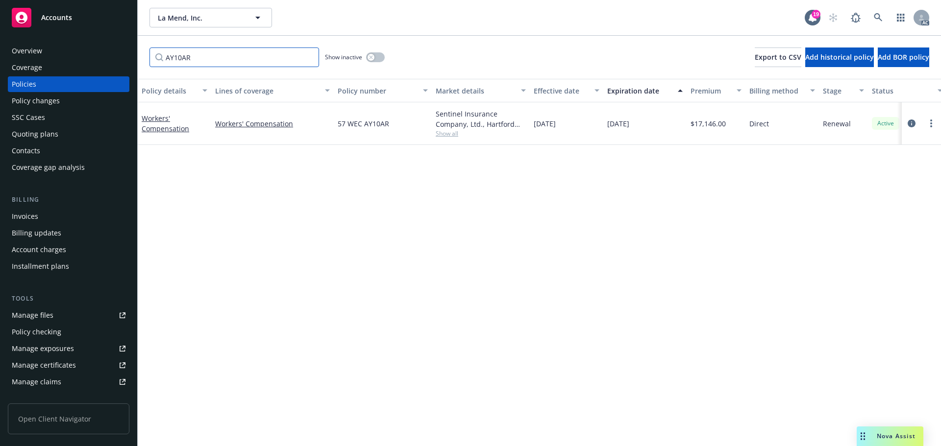
type input "AY10AR"
click at [885, 20] on link at bounding box center [878, 18] width 20 height 20
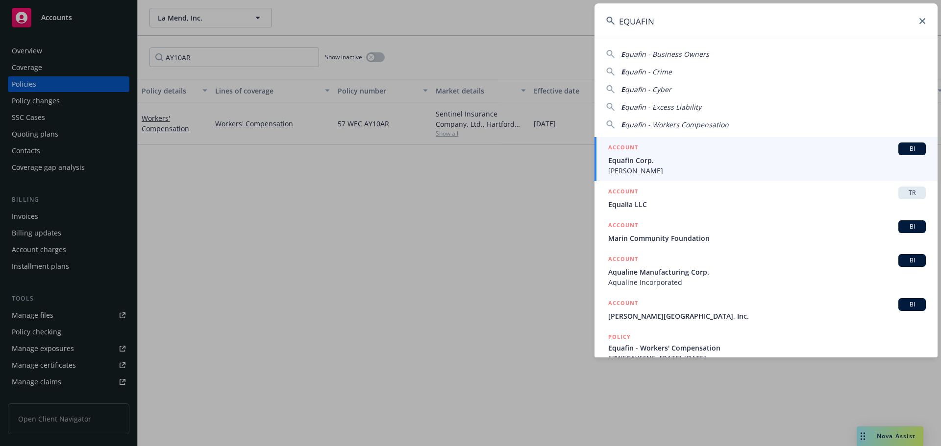
type input "EQUAFIN"
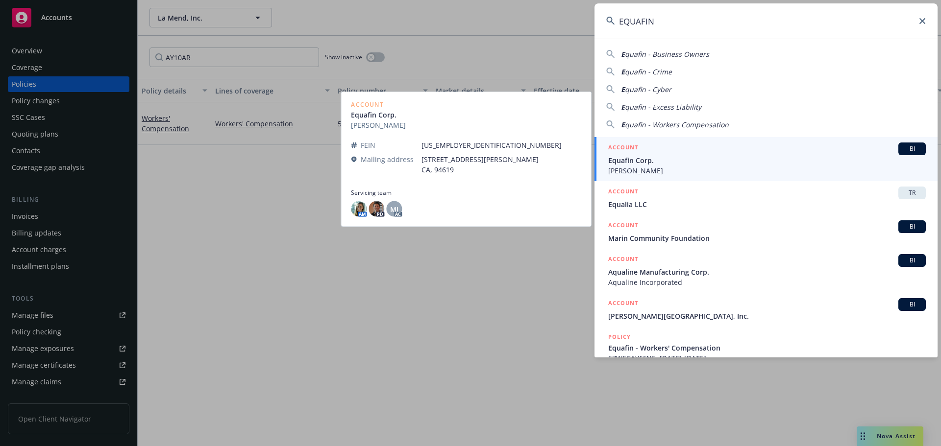
drag, startPoint x: 666, startPoint y: 157, endPoint x: 650, endPoint y: 144, distance: 20.9
click at [665, 158] on span "Equafin Corp." at bounding box center [766, 160] width 317 height 10
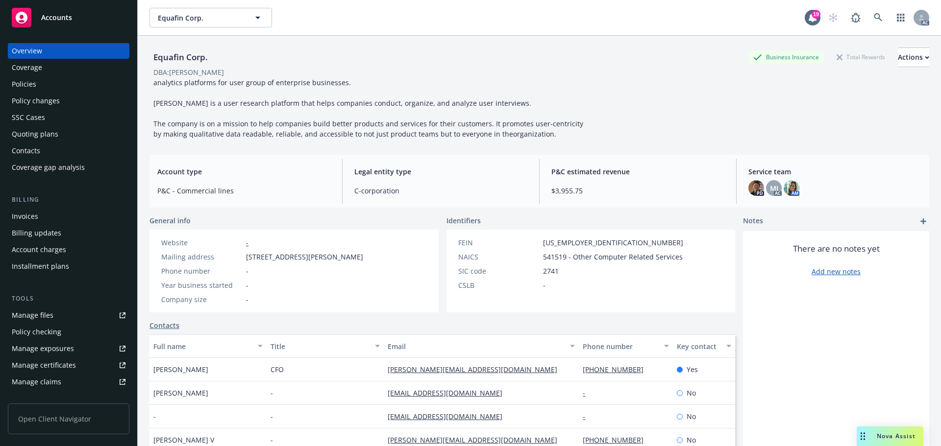
click at [38, 86] on div "Policies" at bounding box center [69, 84] width 114 height 16
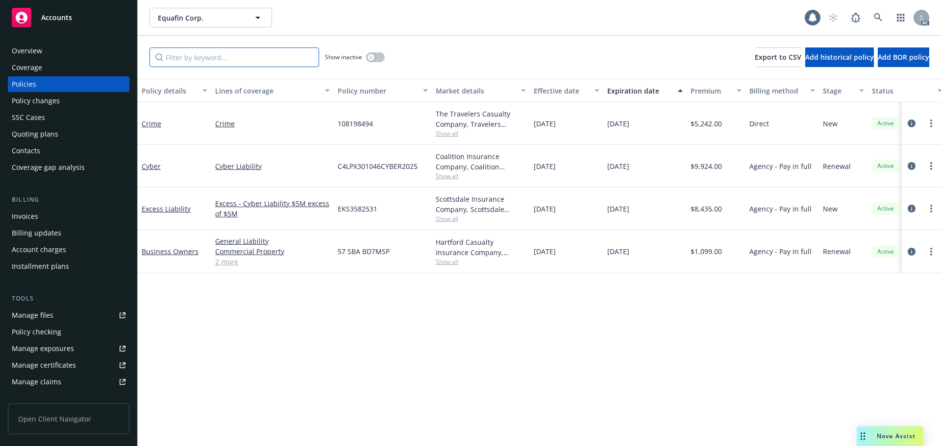
click at [212, 55] on input "Filter by keyword..." at bounding box center [234, 58] width 170 height 20
paste input "AY6FNE"
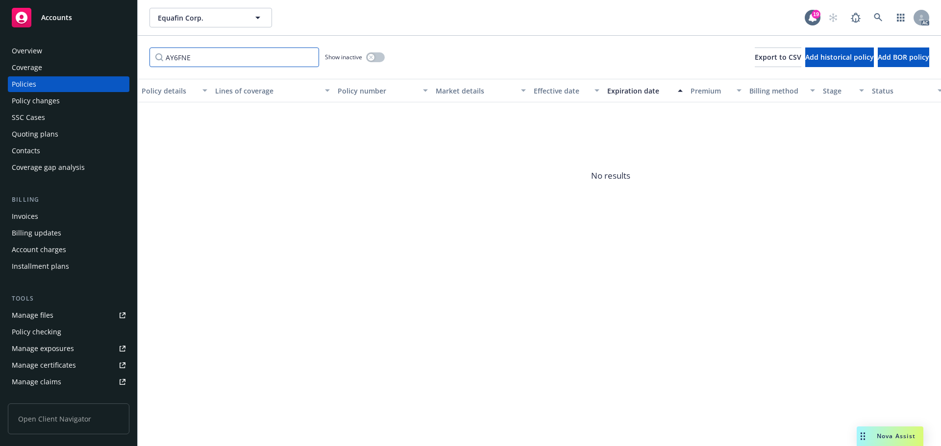
type input "AY6FNE"
click at [372, 57] on icon "button" at bounding box center [371, 57] width 4 height 4
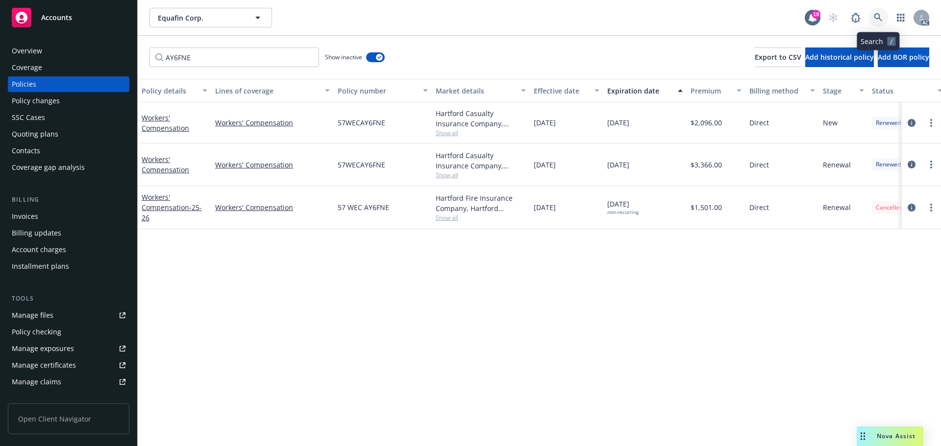
click at [875, 23] on link at bounding box center [878, 18] width 20 height 20
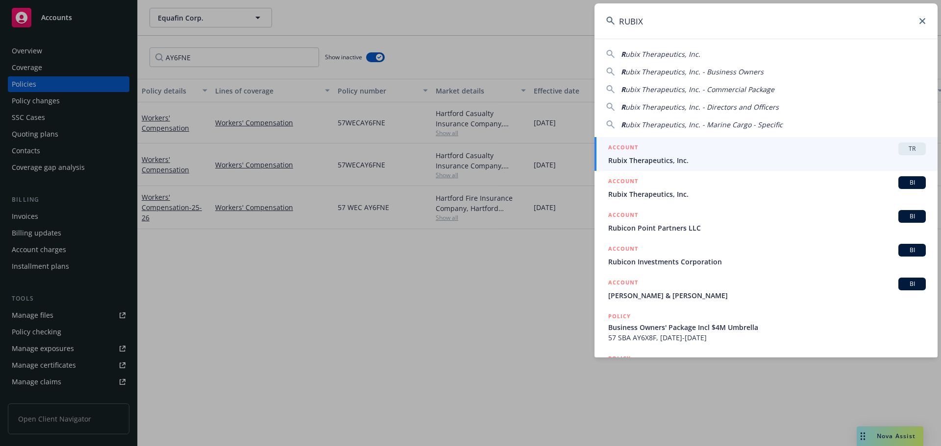
type input "RUBIX"
click at [689, 152] on div "ACCOUNT TR" at bounding box center [766, 149] width 317 height 13
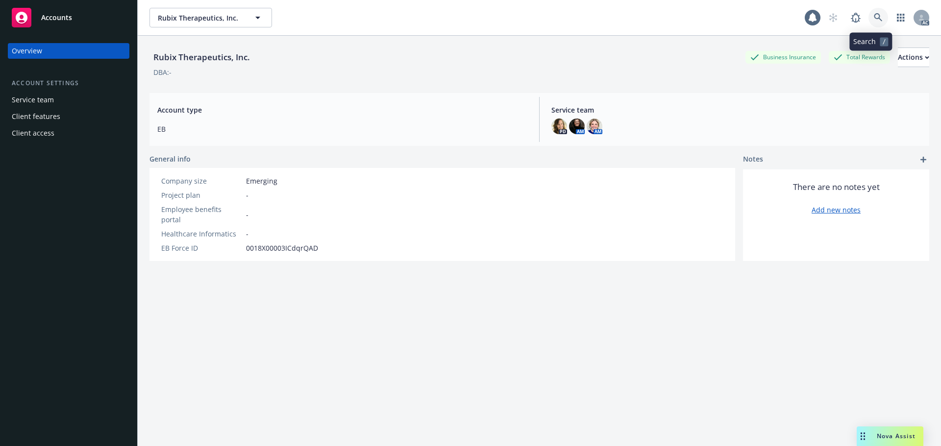
click at [868, 12] on link at bounding box center [878, 18] width 20 height 20
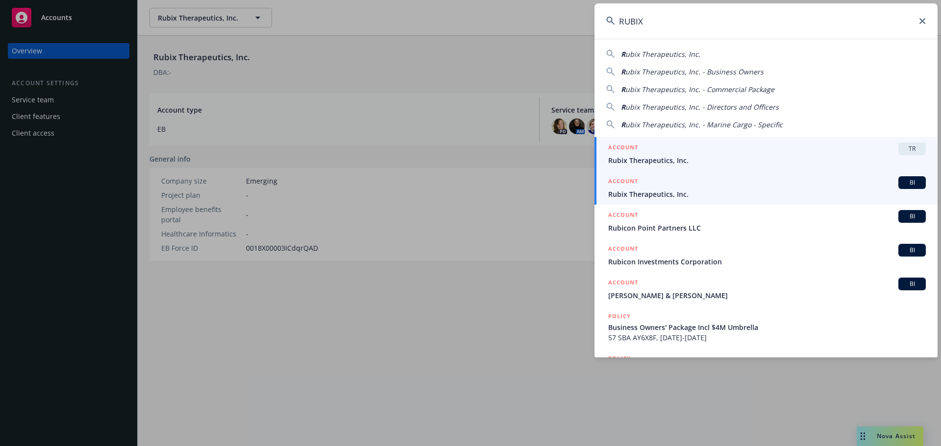
type input "RUBIX"
click at [753, 192] on span "Rubix Therapeutics, Inc." at bounding box center [766, 194] width 317 height 10
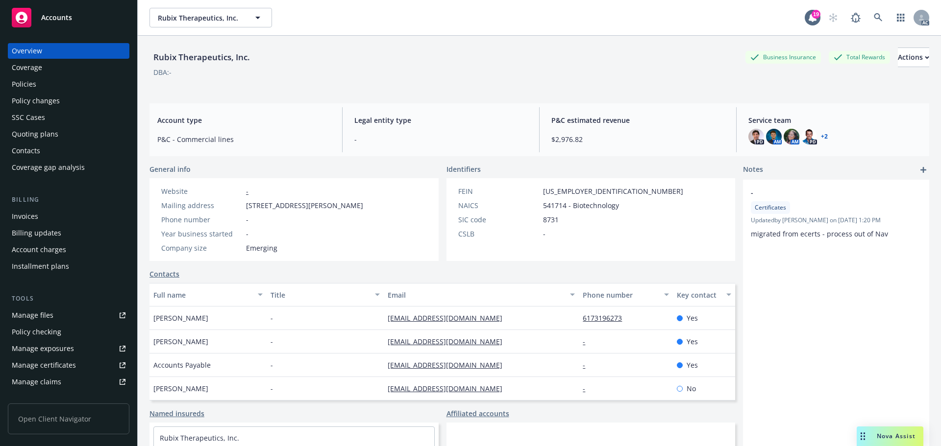
click at [72, 87] on div "Policies" at bounding box center [69, 84] width 114 height 16
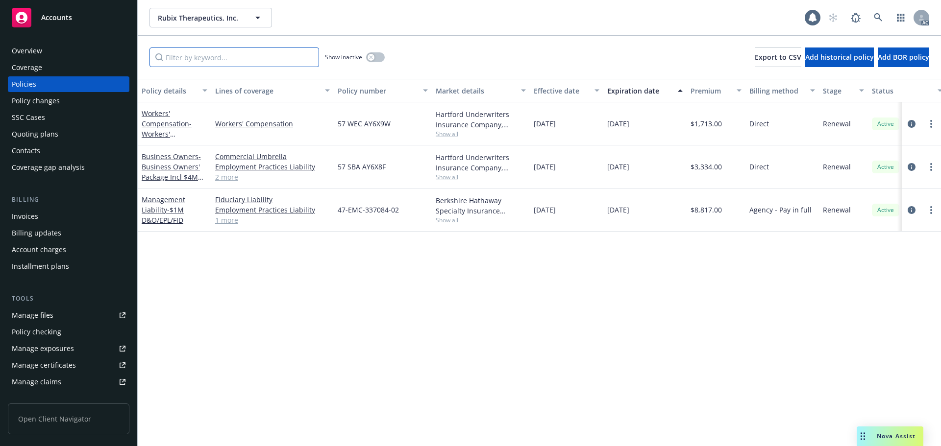
click at [219, 60] on input "Filter by keyword..." at bounding box center [234, 58] width 170 height 20
paste input "AY6X9W"
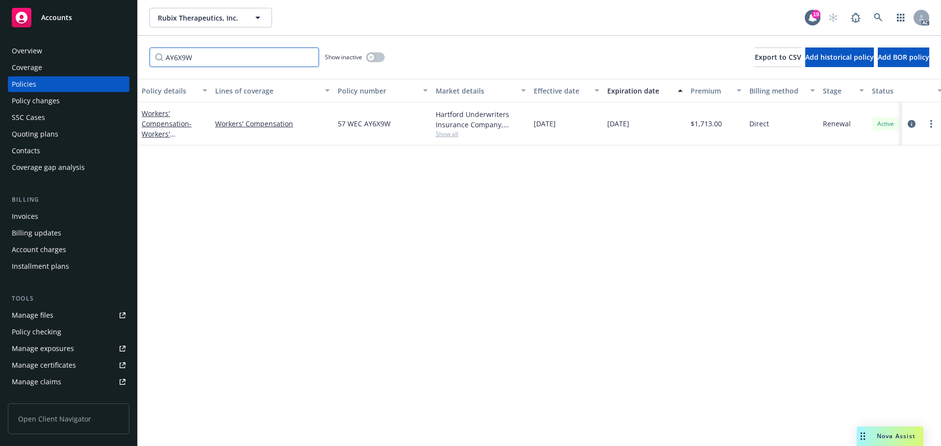
type input "AY6X9W"
click at [874, 17] on icon at bounding box center [878, 17] width 8 height 8
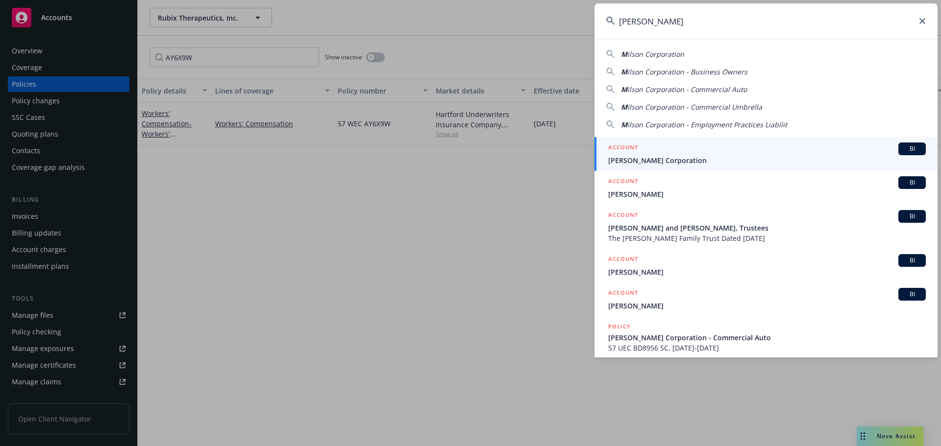
type input "[PERSON_NAME]"
drag, startPoint x: 699, startPoint y: 151, endPoint x: 679, endPoint y: 133, distance: 26.7
click at [699, 151] on div "ACCOUNT BI" at bounding box center [766, 149] width 317 height 13
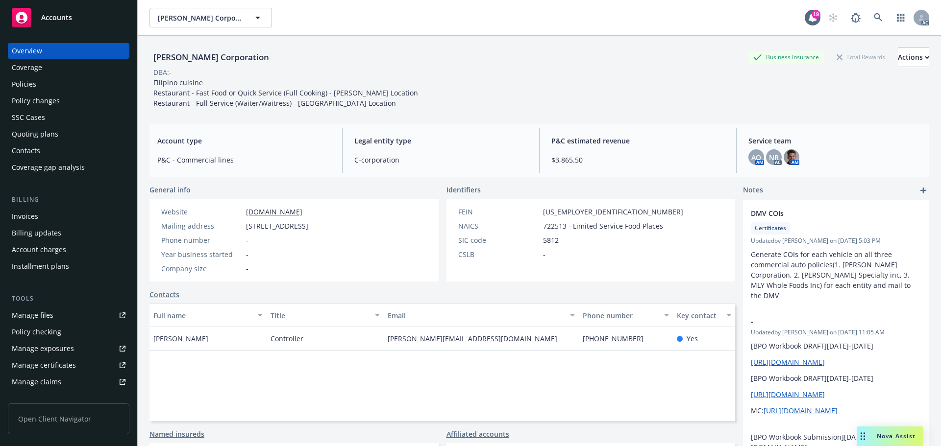
click at [27, 80] on div "Policies" at bounding box center [24, 84] width 24 height 16
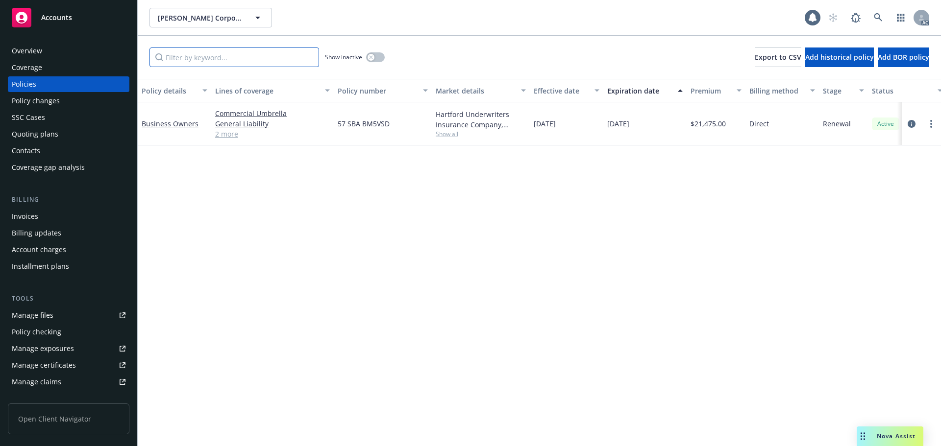
click at [200, 63] on input "Filter by keyword..." at bounding box center [234, 58] width 170 height 20
paste input "BM5VSD"
type input "BM5VSD"
click at [880, 13] on icon at bounding box center [878, 17] width 9 height 9
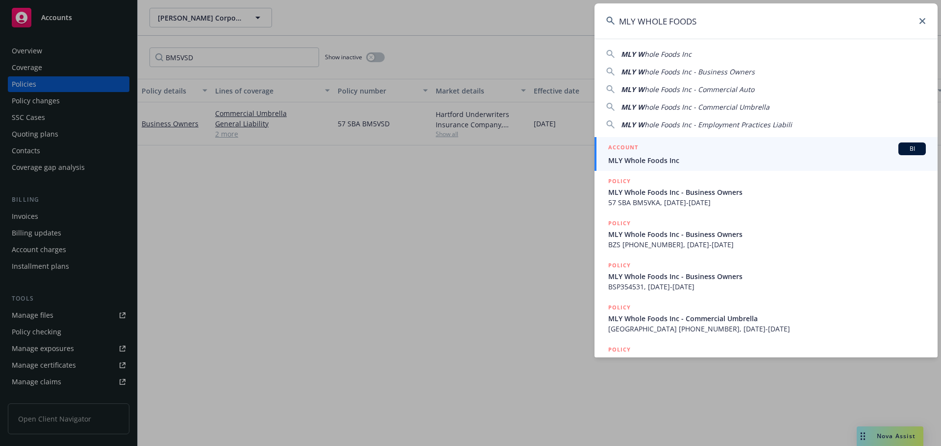
type input "MLY WHOLE FOODS"
click at [723, 149] on div "ACCOUNT BI" at bounding box center [766, 149] width 317 height 13
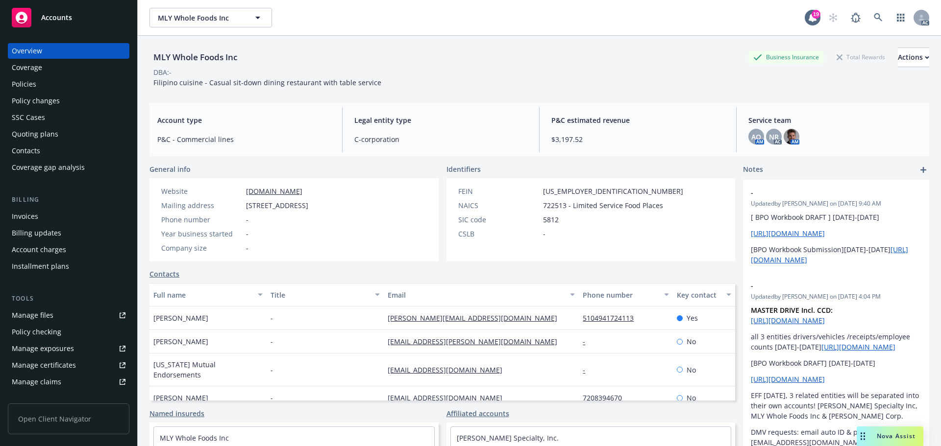
click at [39, 85] on div "Policies" at bounding box center [69, 84] width 114 height 16
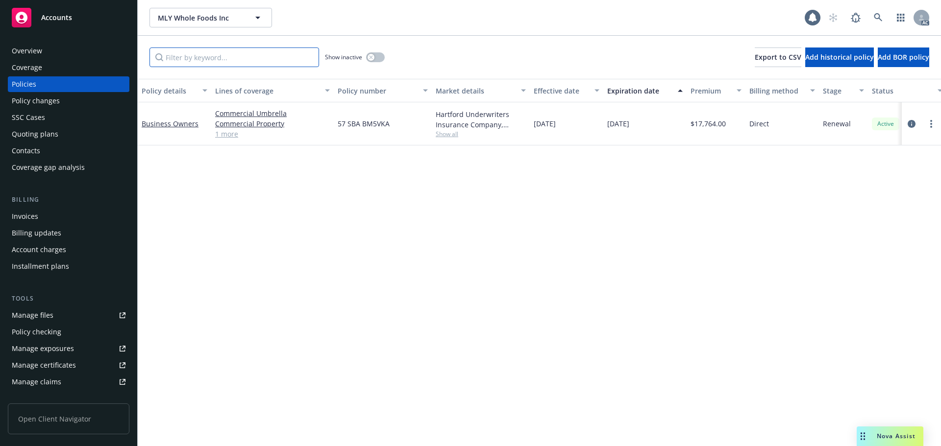
click at [213, 53] on input "Filter by keyword..." at bounding box center [234, 58] width 170 height 20
paste input "BM5VKA"
type input "BM5VKA"
click at [880, 18] on icon at bounding box center [878, 17] width 9 height 9
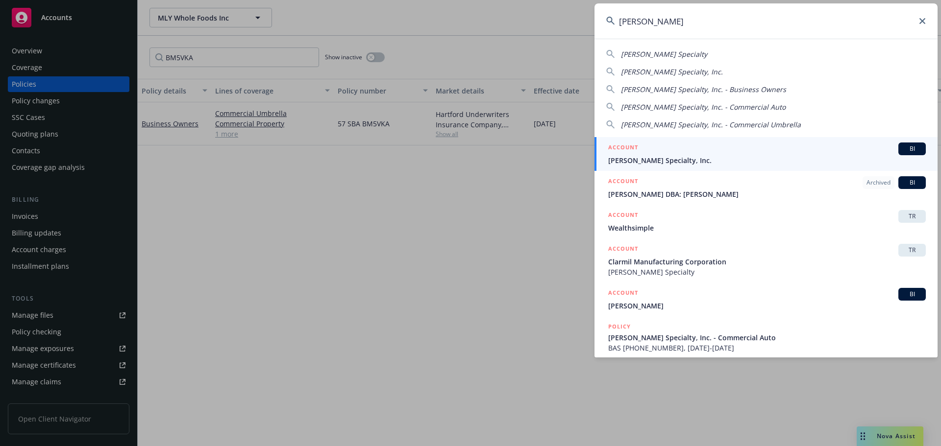
type input "[PERSON_NAME]"
drag, startPoint x: 721, startPoint y: 157, endPoint x: 639, endPoint y: 146, distance: 82.5
click at [721, 157] on span "[PERSON_NAME] Specialty, Inc." at bounding box center [766, 160] width 317 height 10
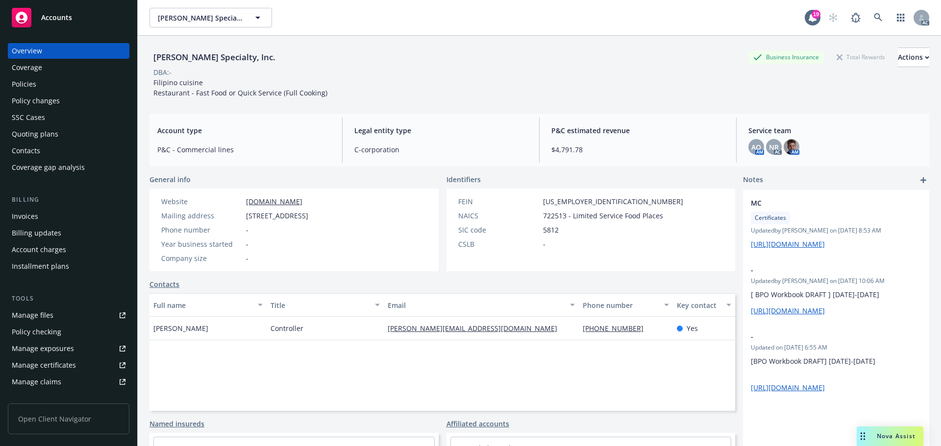
click at [26, 82] on div "Policies" at bounding box center [24, 84] width 24 height 16
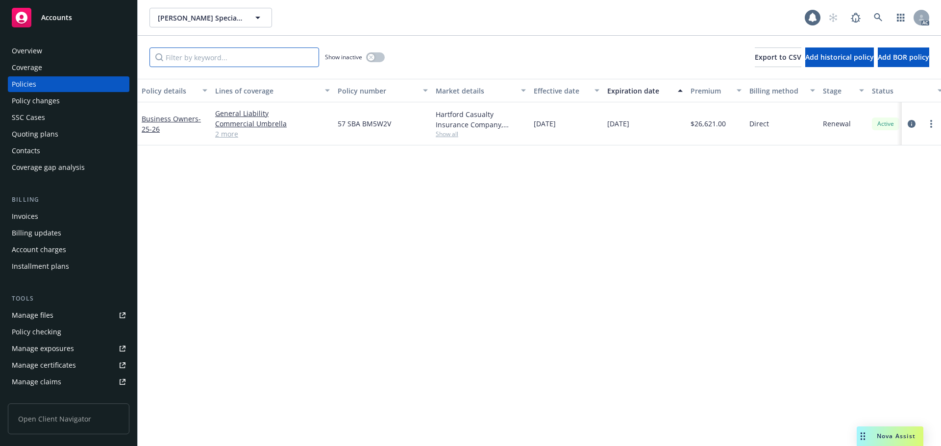
click at [220, 57] on input "Filter by keyword..." at bounding box center [234, 58] width 170 height 20
paste input "BM5W2V"
type input "BM5W2V"
